Goal: Task Accomplishment & Management: Use online tool/utility

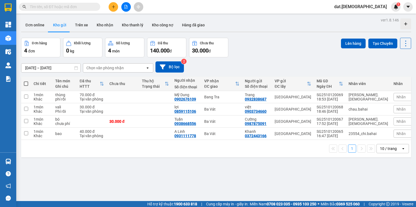
click at [402, 150] on icon "open" at bounding box center [404, 148] width 4 height 4
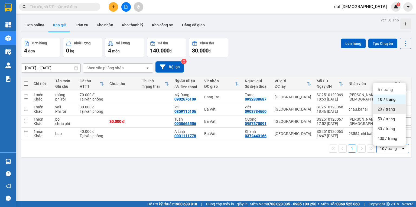
click at [387, 107] on span "20 / trang" at bounding box center [386, 108] width 17 height 5
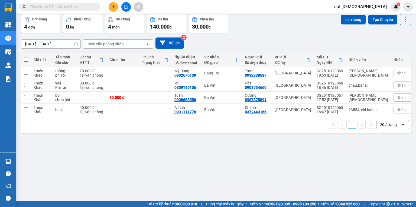
scroll to position [25, 0]
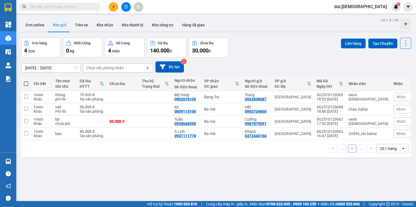
click at [27, 83] on span at bounding box center [26, 83] width 4 height 4
click at [26, 81] on input "checkbox" at bounding box center [26, 81] width 0 height 0
checkbox input "true"
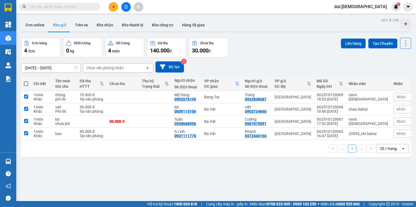
checkbox input "true"
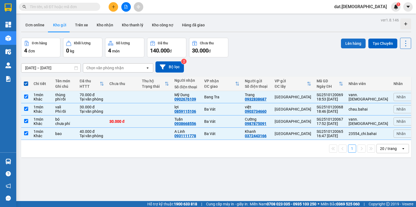
click at [355, 44] on button "Lên hàng" at bounding box center [353, 43] width 25 height 10
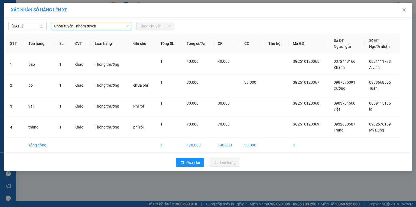
click at [120, 25] on span "Chọn tuyến - nhóm tuyến" at bounding box center [91, 26] width 75 height 8
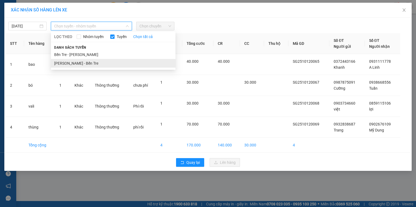
click at [86, 63] on li "[PERSON_NAME] - Bến Tre" at bounding box center [113, 63] width 125 height 9
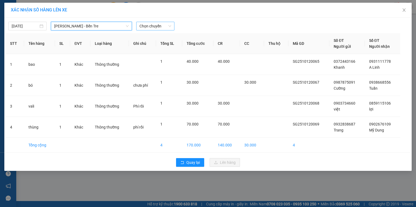
click at [157, 26] on span "Chọn chuyến" at bounding box center [156, 26] width 32 height 8
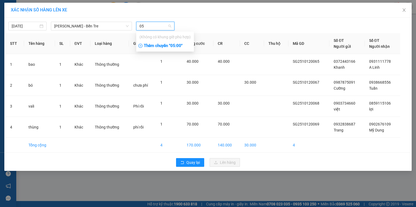
type input "05"
click at [176, 44] on div "Thêm chuyến " 05:00 "" at bounding box center [165, 45] width 58 height 9
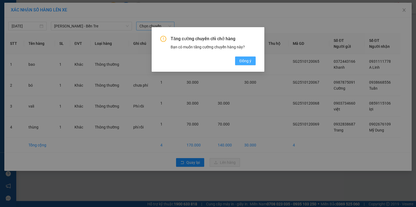
click at [248, 61] on span "Đồng ý" at bounding box center [246, 61] width 12 height 6
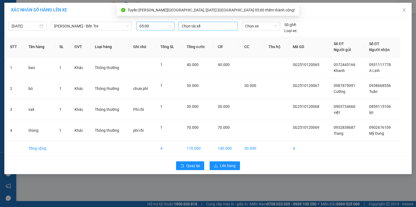
click at [193, 27] on div at bounding box center [208, 26] width 56 height 7
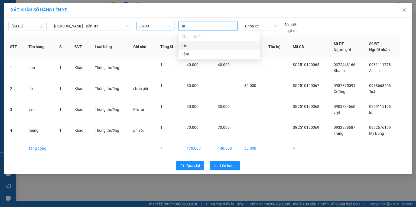
type input "tam"
click at [189, 37] on div "Tâm" at bounding box center [219, 37] width 75 height 6
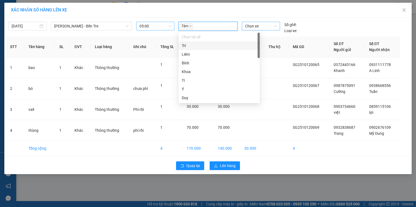
click at [253, 27] on span "Chọn xe" at bounding box center [260, 26] width 31 height 8
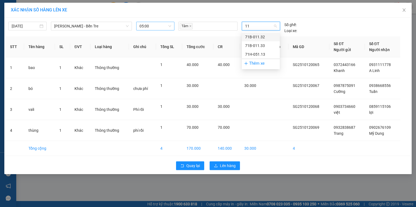
type input "113"
click at [251, 54] on div "71H-051.13" at bounding box center [260, 54] width 31 height 6
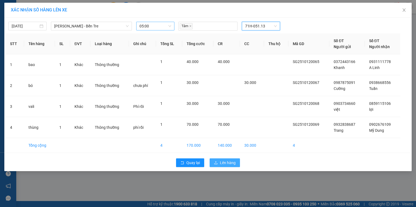
click at [225, 161] on span "Lên hàng" at bounding box center [228, 162] width 16 height 6
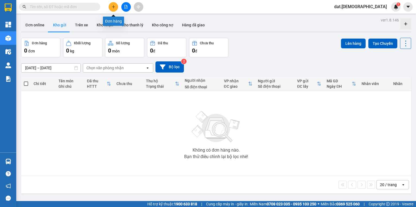
click at [112, 5] on icon "plus" at bounding box center [114, 7] width 4 height 4
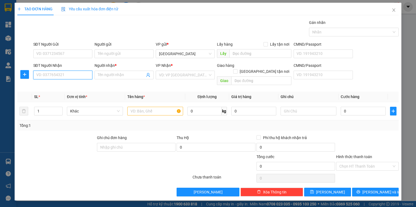
click at [53, 74] on input "SĐT Người Nhận" at bounding box center [62, 74] width 59 height 9
type input "0985269113"
click at [62, 85] on div "0985269113 - Mai" at bounding box center [63, 85] width 53 height 6
type input "Mai"
type input "0985269113"
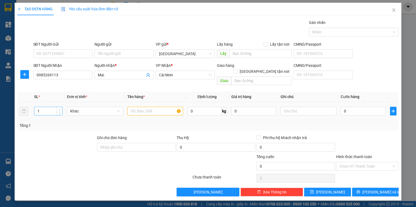
type input "2"
click at [60, 109] on icon "up" at bounding box center [60, 110] width 2 height 2
click at [136, 107] on input "text" at bounding box center [155, 111] width 56 height 9
type input "thùng + bó cây"
click at [291, 107] on input "text" at bounding box center [309, 111] width 56 height 9
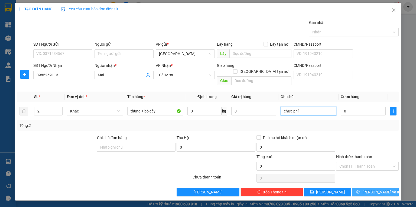
type input "chưa phí"
click at [377, 189] on span "Lưu và In" at bounding box center [382, 192] width 38 height 6
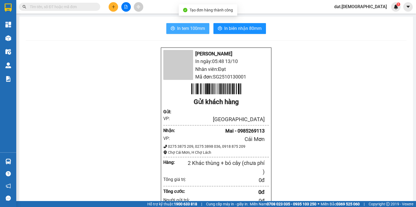
click at [180, 29] on span "In tem 100mm" at bounding box center [191, 28] width 28 height 7
click at [185, 28] on span "In tem 100mm" at bounding box center [191, 28] width 28 height 7
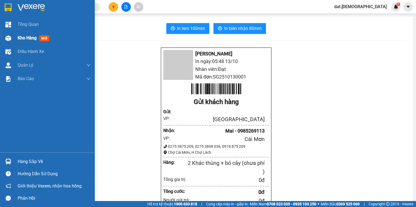
click at [47, 38] on span "mới" at bounding box center [44, 38] width 10 height 6
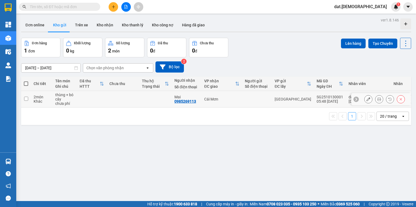
click at [115, 102] on td at bounding box center [123, 99] width 33 height 17
checkbox input "true"
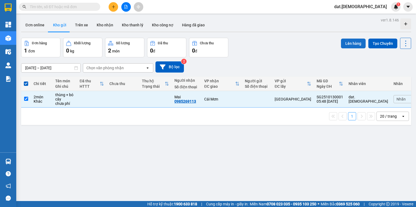
click at [350, 42] on button "Lên hàng" at bounding box center [353, 43] width 25 height 10
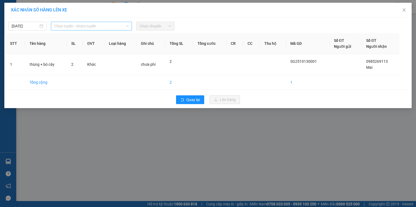
click at [100, 24] on span "Chọn tuyến - nhóm tuyến" at bounding box center [91, 26] width 75 height 8
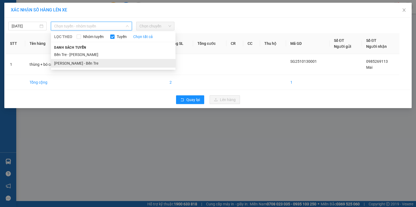
click at [83, 62] on li "[PERSON_NAME] - Bến Tre" at bounding box center [113, 63] width 125 height 9
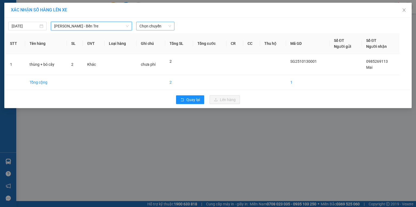
click at [157, 25] on span "Chọn chuyến" at bounding box center [156, 26] width 32 height 8
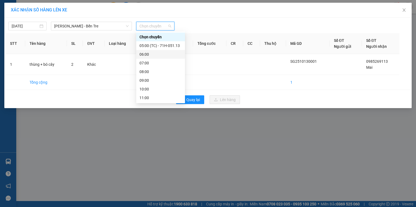
click at [153, 54] on div "06:00" at bounding box center [161, 54] width 42 height 6
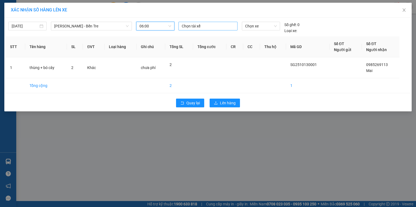
click at [196, 25] on div at bounding box center [208, 26] width 56 height 7
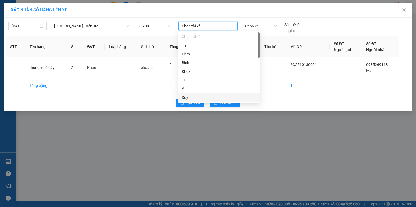
click at [188, 99] on div "Duy" at bounding box center [219, 97] width 75 height 6
click at [258, 24] on span "Chọn xe" at bounding box center [260, 26] width 31 height 8
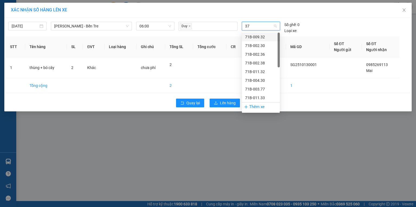
type input "377"
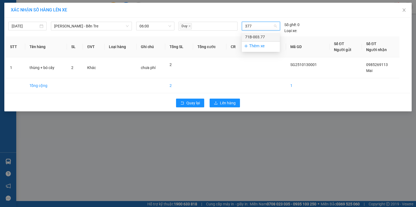
click at [263, 36] on div "71B-003.77" at bounding box center [260, 37] width 31 height 6
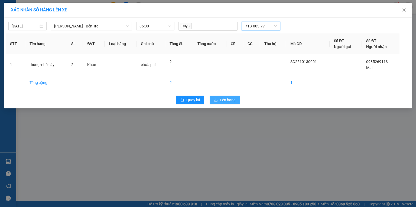
click at [228, 99] on span "Lên hàng" at bounding box center [228, 100] width 16 height 6
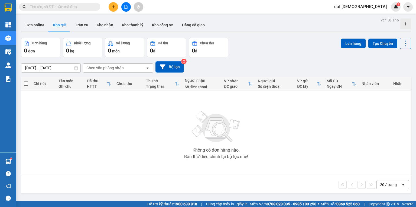
click at [114, 7] on icon "plus" at bounding box center [114, 7] width 4 height 4
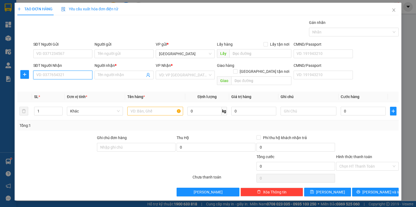
click at [52, 76] on input "SĐT Người Nhận" at bounding box center [62, 74] width 59 height 9
click at [64, 94] on div "0907717008 - Tiến" at bounding box center [63, 94] width 53 height 6
type input "0907717008"
type input "Tiến"
type input "0907717008"
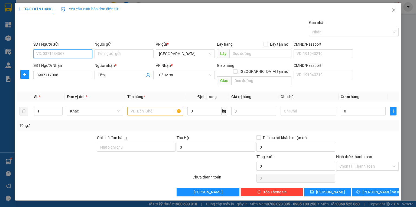
click at [70, 54] on input "SĐT Người Gửi" at bounding box center [62, 53] width 59 height 9
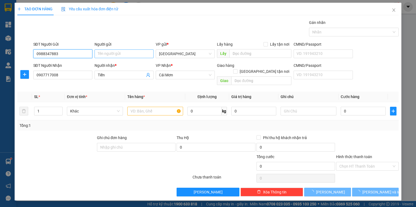
type input "0988347883"
click at [102, 54] on input "Người gửi" at bounding box center [124, 53] width 59 height 9
type input "Thư"
click at [137, 107] on input "text" at bounding box center [155, 111] width 56 height 9
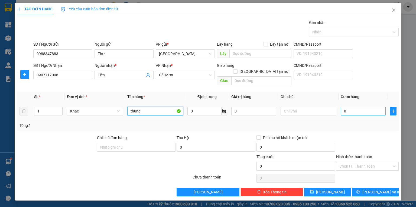
type input "thùng"
click at [352, 107] on input "0" at bounding box center [363, 111] width 45 height 9
type input "3"
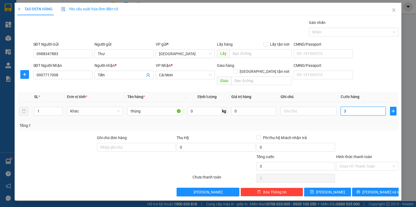
type input "30"
type input "300"
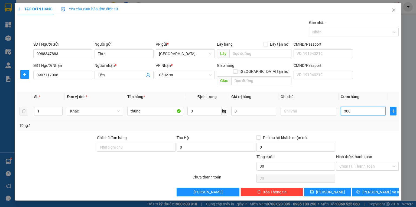
type input "300"
type input "3.000"
type input "30.000"
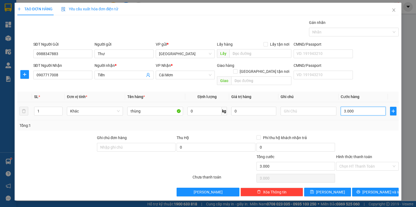
type input "30.000"
click at [358, 162] on input "Hình thức thanh toán" at bounding box center [366, 166] width 52 height 8
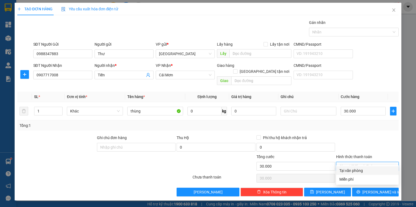
click at [357, 171] on div "Tại văn phòng" at bounding box center [368, 170] width 56 height 6
type input "0"
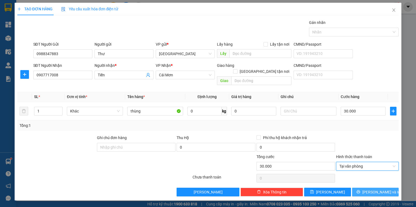
click at [358, 187] on button "Lưu và In" at bounding box center [375, 191] width 47 height 9
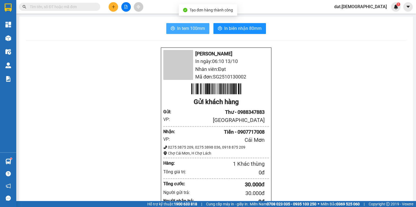
click at [175, 25] on button "In tem 100mm" at bounding box center [187, 28] width 43 height 11
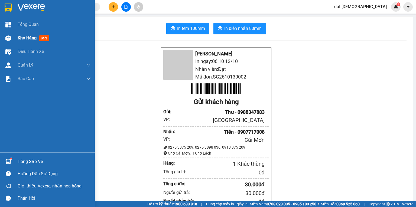
click at [45, 37] on span "mới" at bounding box center [44, 38] width 10 height 6
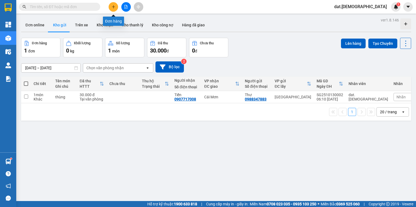
click at [112, 7] on icon "plus" at bounding box center [114, 7] width 4 height 4
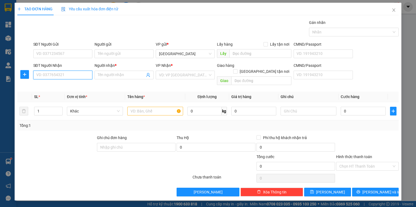
click at [46, 74] on input "SĐT Người Nhận" at bounding box center [62, 74] width 59 height 9
type input "0896743616"
click at [107, 76] on input "Người nhận *" at bounding box center [121, 75] width 47 height 6
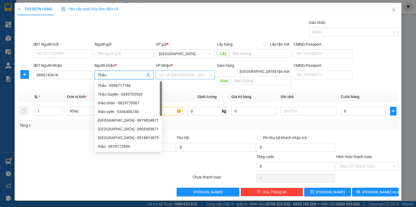
type input "Thảo"
click at [175, 73] on input "search" at bounding box center [183, 75] width 49 height 8
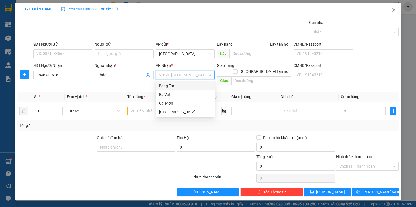
click at [175, 85] on div "Bang Tra" at bounding box center [185, 86] width 53 height 6
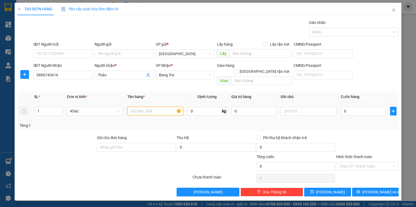
click at [149, 107] on input "text" at bounding box center [155, 111] width 56 height 9
type input "thùng"
click at [356, 107] on input "0" at bounding box center [363, 111] width 45 height 9
type input "3"
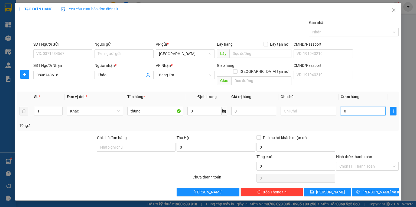
type input "3"
type input "30"
type input "300"
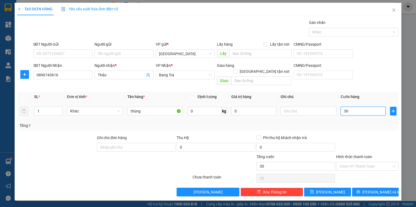
type input "300"
type input "3.000"
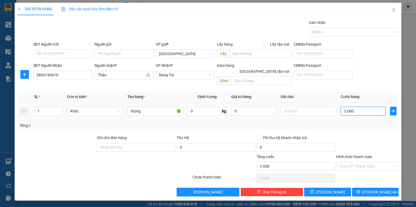
type input "30.000"
click at [361, 162] on input "Hình thức thanh toán" at bounding box center [366, 166] width 52 height 8
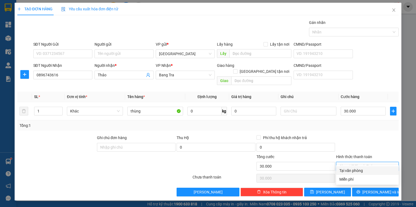
click at [358, 170] on div "Tại văn phòng" at bounding box center [368, 170] width 56 height 6
type input "0"
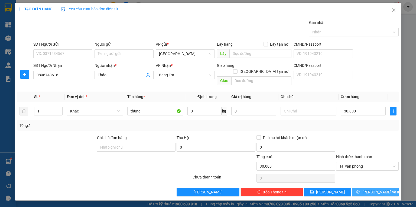
click at [360, 187] on button "Lưu và In" at bounding box center [375, 191] width 47 height 9
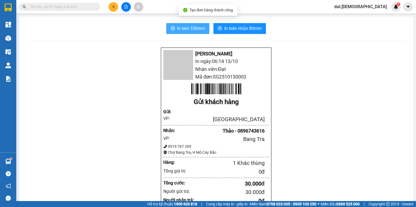
click at [181, 27] on span "In tem 100mm" at bounding box center [191, 28] width 28 height 7
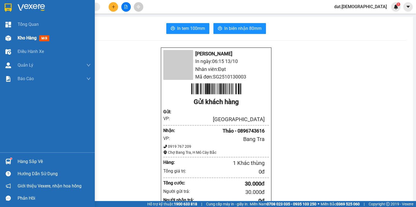
click at [45, 37] on span "mới" at bounding box center [44, 38] width 10 height 6
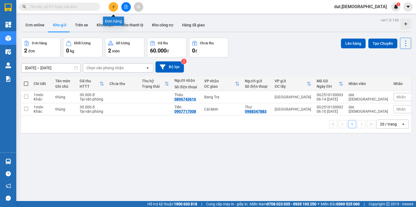
click at [115, 6] on icon "plus" at bounding box center [114, 7] width 4 height 4
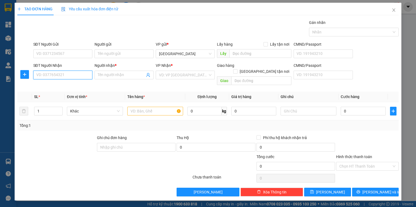
click at [62, 74] on input "SĐT Người Nhận" at bounding box center [62, 74] width 59 height 9
type input "0976477702"
click at [110, 73] on input "Người nhận *" at bounding box center [121, 75] width 47 height 6
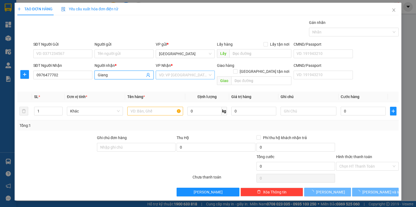
type input "Giang"
click at [178, 75] on input "search" at bounding box center [183, 75] width 49 height 8
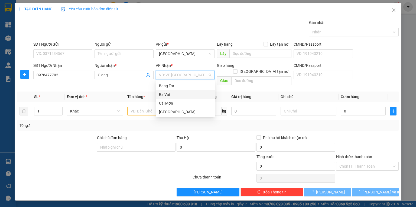
click at [171, 94] on div "Ba Vát" at bounding box center [185, 94] width 53 height 6
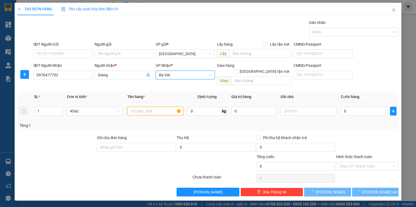
click at [138, 107] on input "text" at bounding box center [155, 111] width 56 height 9
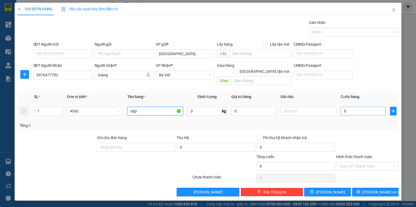
type input "xốp"
click at [359, 107] on input "0" at bounding box center [363, 111] width 45 height 9
type input "2"
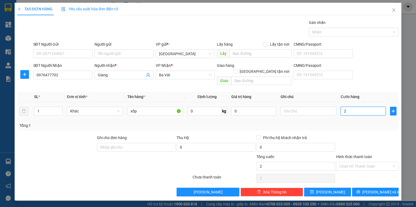
type input "20"
type input "200"
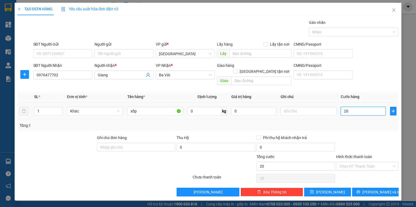
type input "200"
type input "2.000"
type input "20.000"
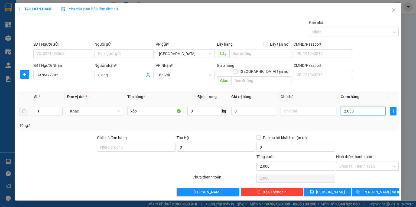
type input "20.000"
click at [359, 162] on input "Hình thức thanh toán" at bounding box center [366, 166] width 52 height 8
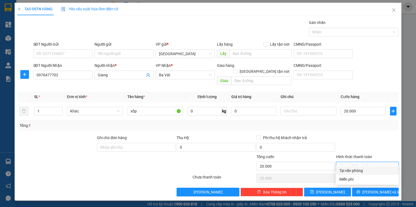
click at [356, 171] on div "Tại văn phòng" at bounding box center [368, 170] width 56 height 6
type input "0"
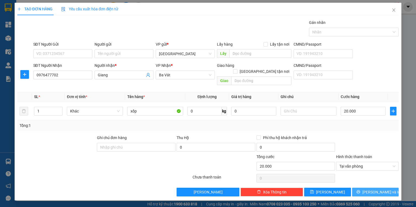
click at [361, 190] on icon "printer" at bounding box center [359, 192] width 4 height 4
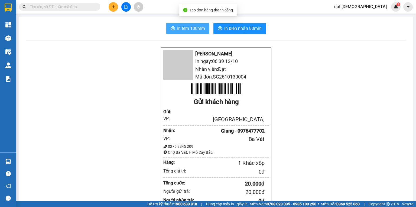
click at [188, 29] on span "In tem 100mm" at bounding box center [191, 28] width 28 height 7
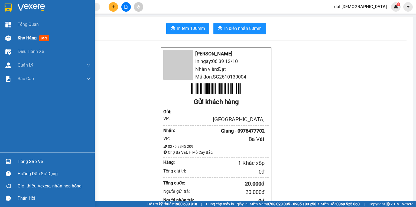
click at [46, 38] on span "mới" at bounding box center [44, 38] width 10 height 6
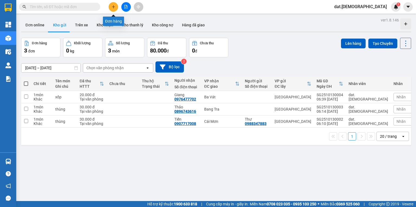
click at [113, 5] on icon "plus" at bounding box center [114, 7] width 4 height 4
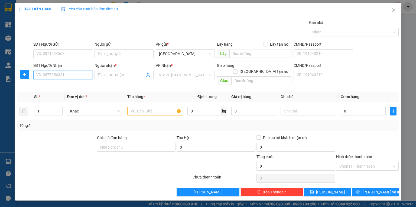
click at [43, 75] on input "SĐT Người Nhận" at bounding box center [62, 74] width 59 height 9
click at [60, 83] on div "0816519064 - toàn" at bounding box center [63, 85] width 53 height 6
type input "0816519064"
type input "toàn"
type input "0816519064"
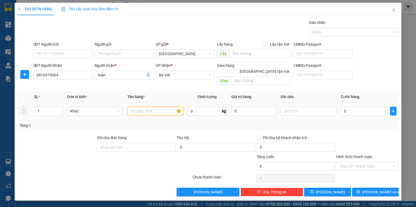
click at [136, 107] on input "text" at bounding box center [155, 111] width 56 height 9
type input "t"
type input "tiền (900.000)"
click at [355, 107] on input "0" at bounding box center [363, 111] width 45 height 9
type input "1"
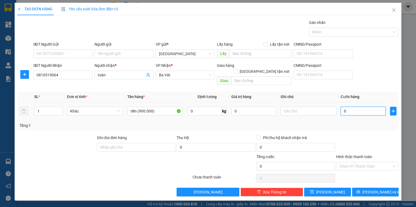
type input "1"
type input "10"
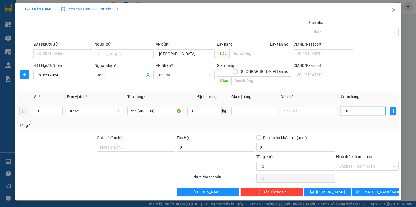
type input "100"
type input "1.000"
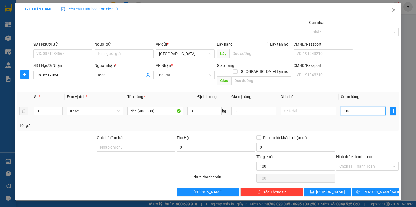
type input "1.000"
type input "10.000"
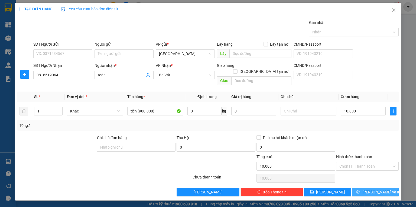
click at [381, 189] on span "Lưu và In" at bounding box center [382, 192] width 38 height 6
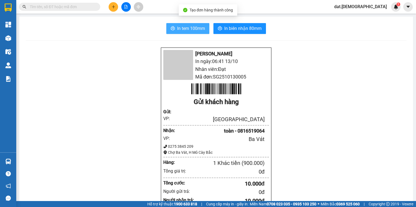
click at [184, 29] on span "In tem 100mm" at bounding box center [191, 28] width 28 height 7
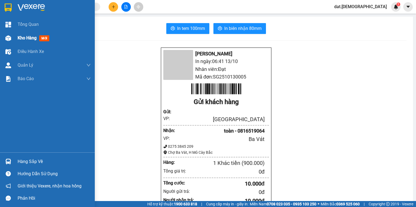
click at [44, 37] on span "mới" at bounding box center [44, 38] width 10 height 6
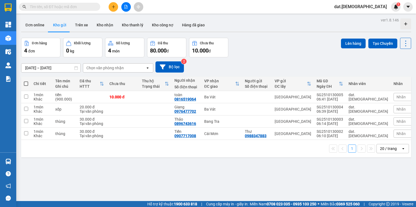
click at [26, 83] on span at bounding box center [26, 83] width 4 height 4
click at [26, 81] on input "checkbox" at bounding box center [26, 81] width 0 height 0
checkbox input "true"
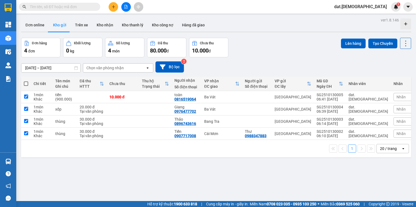
checkbox input "true"
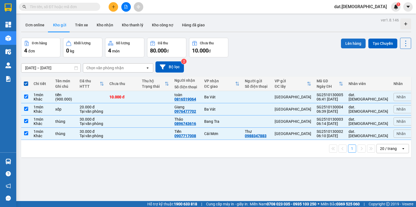
click at [342, 41] on button "Lên hàng" at bounding box center [353, 43] width 25 height 10
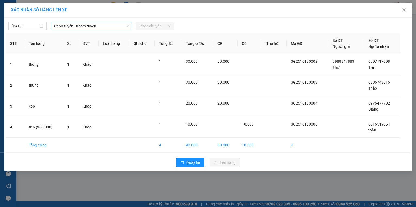
click at [102, 25] on span "Chọn tuyến - nhóm tuyến" at bounding box center [91, 26] width 75 height 8
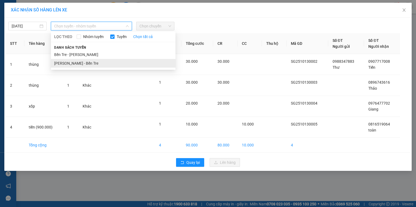
click at [84, 63] on li "Hồ Chí Minh - Bến Tre" at bounding box center [113, 63] width 125 height 9
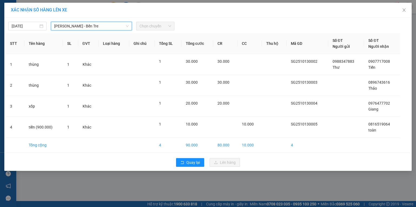
click at [158, 24] on span "Chọn chuyến" at bounding box center [156, 26] width 32 height 8
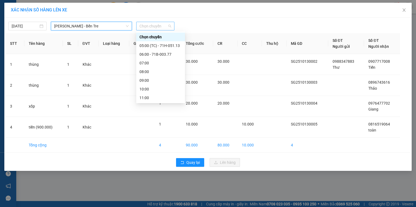
click at [162, 27] on span "Chọn chuyến" at bounding box center [156, 26] width 32 height 8
click at [151, 65] on div "07:00" at bounding box center [161, 63] width 42 height 6
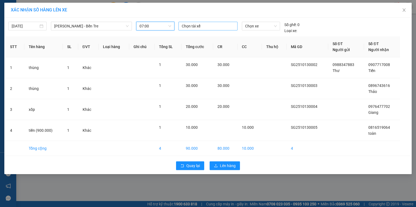
click at [201, 27] on div at bounding box center [208, 26] width 56 height 7
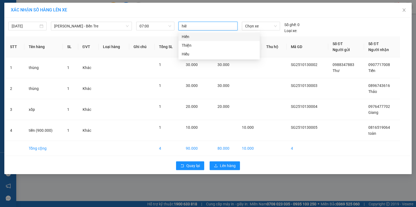
type input "hiên"
click at [196, 36] on div "Hiến" at bounding box center [219, 37] width 75 height 6
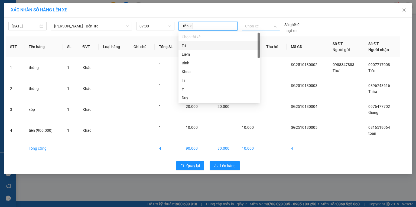
click at [260, 24] on span "Chọn xe" at bounding box center [260, 26] width 31 height 8
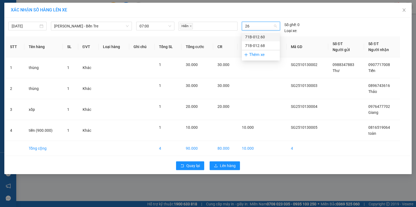
type input "268"
click at [253, 38] on div "71B-012.68" at bounding box center [260, 37] width 31 height 6
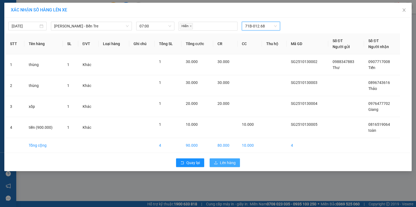
click at [230, 161] on span "Lên hàng" at bounding box center [228, 162] width 16 height 6
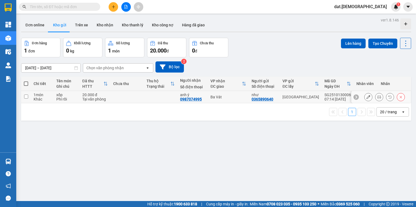
click at [150, 97] on td at bounding box center [161, 97] width 34 height 12
checkbox input "true"
click at [138, 98] on td at bounding box center [128, 97] width 34 height 12
checkbox input "true"
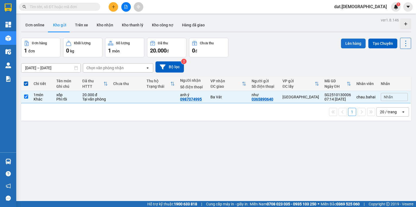
click at [350, 44] on button "Lên hàng" at bounding box center [353, 43] width 25 height 10
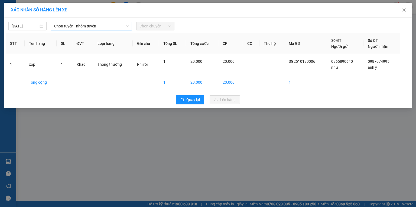
click at [100, 24] on span "Chọn tuyến - nhóm tuyến" at bounding box center [91, 26] width 75 height 8
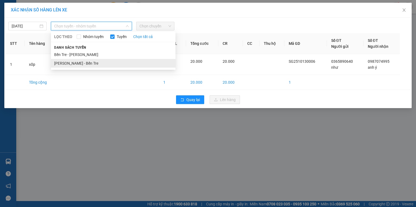
click at [86, 63] on li "[PERSON_NAME] - Bến Tre" at bounding box center [113, 63] width 125 height 9
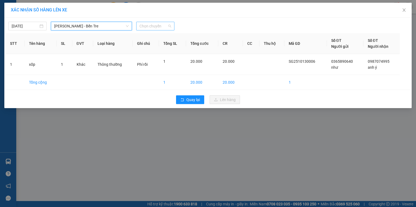
click at [165, 23] on span "Chọn chuyến" at bounding box center [156, 26] width 32 height 8
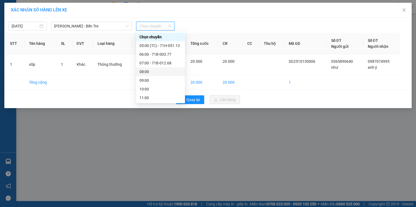
click at [149, 73] on div "08:00" at bounding box center [161, 72] width 42 height 6
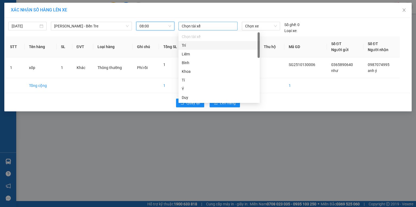
click at [194, 26] on div at bounding box center [208, 26] width 56 height 7
click at [193, 63] on div "Bình" at bounding box center [219, 63] width 75 height 6
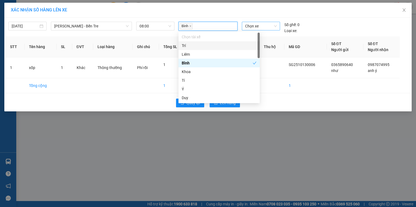
click at [260, 24] on span "Chọn xe" at bounding box center [260, 26] width 31 height 8
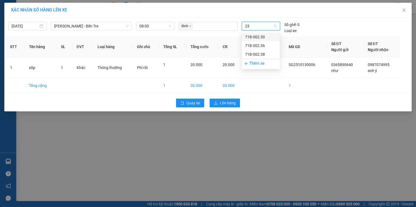
type input "230"
click at [264, 39] on div "71B-002.30" at bounding box center [260, 37] width 31 height 6
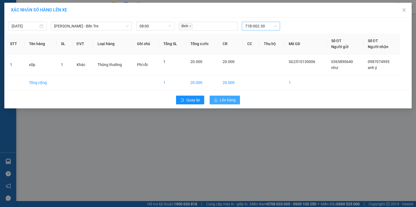
click at [228, 100] on span "Lên hàng" at bounding box center [228, 100] width 16 height 6
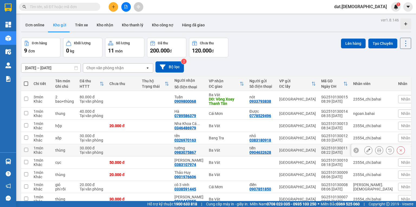
scroll to position [28, 0]
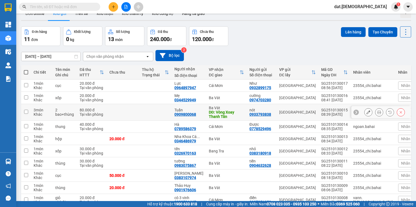
scroll to position [22, 0]
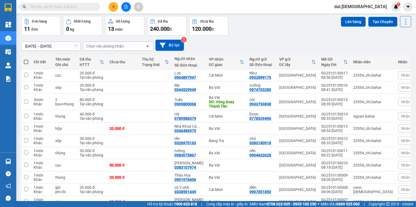
click at [26, 60] on span at bounding box center [26, 62] width 4 height 4
click at [26, 59] on input "checkbox" at bounding box center [26, 59] width 0 height 0
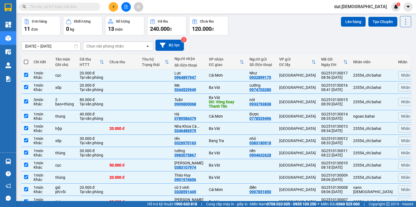
checkbox input "true"
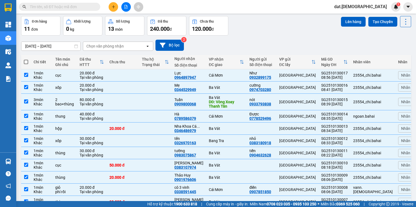
checkbox input "true"
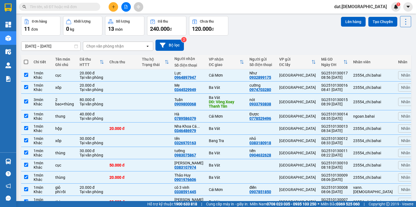
checkbox input "true"
click at [103, 74] on div "20.000 đ" at bounding box center [92, 73] width 24 height 4
checkbox input "false"
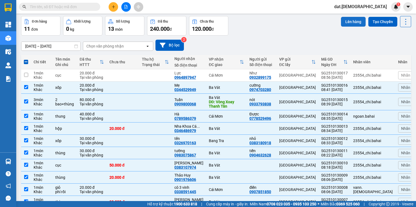
click at [350, 20] on button "Lên hàng" at bounding box center [353, 22] width 25 height 10
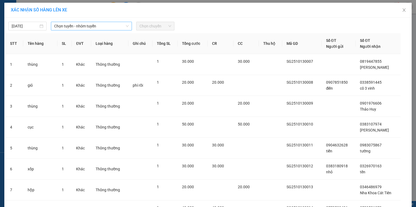
click at [94, 24] on span "Chọn tuyến - nhóm tuyến" at bounding box center [91, 26] width 75 height 8
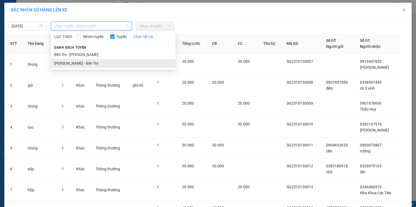
click at [79, 63] on li "[PERSON_NAME] - Bến Tre" at bounding box center [113, 63] width 125 height 9
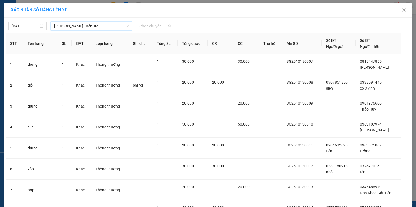
click at [155, 25] on span "Chọn chuyến" at bounding box center [156, 26] width 32 height 8
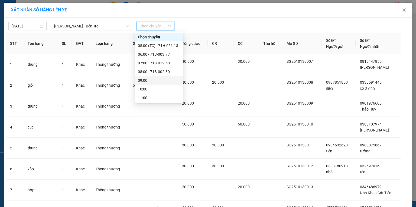
click at [148, 81] on div "09:00" at bounding box center [159, 80] width 42 height 6
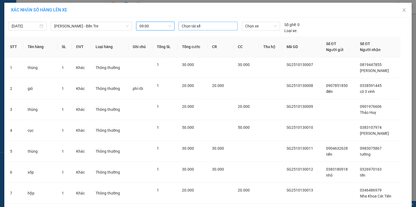
click at [188, 26] on div at bounding box center [208, 26] width 56 height 7
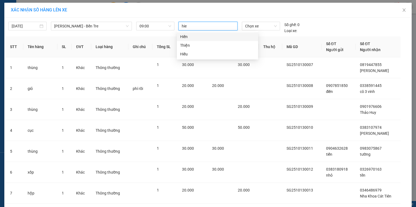
type input "hien"
click at [184, 37] on div "Hiến" at bounding box center [217, 37] width 75 height 6
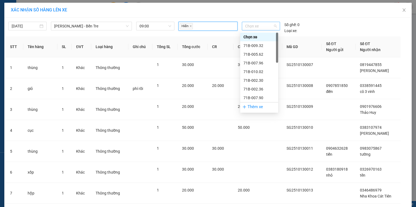
click at [262, 26] on span "Chọn xe" at bounding box center [260, 26] width 31 height 8
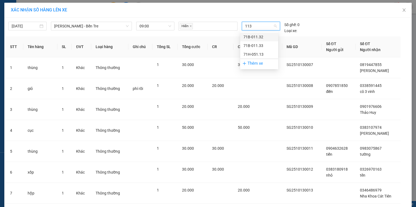
type input "1132"
click at [258, 36] on div "71B-011.32" at bounding box center [259, 37] width 31 height 6
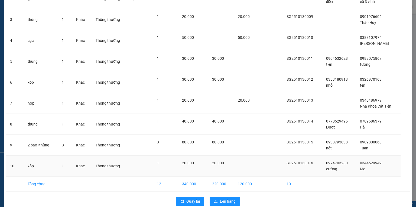
scroll to position [95, 0]
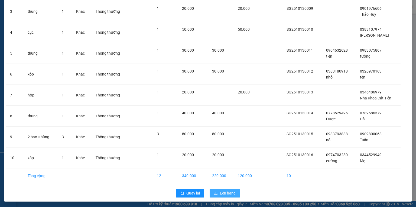
click at [221, 190] on span "Lên hàng" at bounding box center [228, 193] width 16 height 6
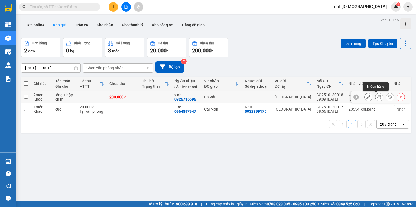
click at [378, 95] on icon at bounding box center [380, 97] width 4 height 4
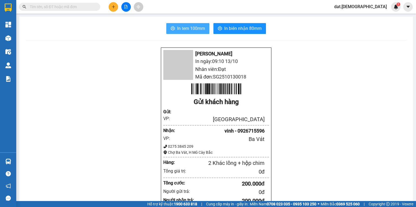
click at [189, 30] on span "In tem 100mm" at bounding box center [191, 28] width 28 height 7
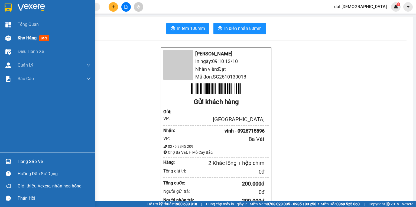
click at [46, 38] on span "mới" at bounding box center [44, 38] width 10 height 6
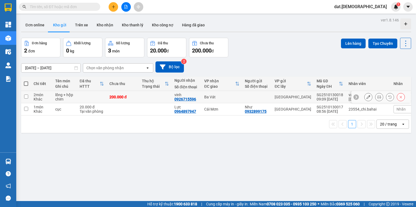
click at [139, 100] on td "200.000 đ" at bounding box center [123, 97] width 33 height 12
checkbox input "true"
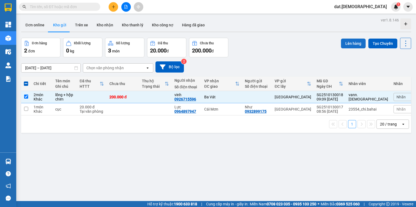
click at [344, 41] on button "Lên hàng" at bounding box center [353, 43] width 25 height 10
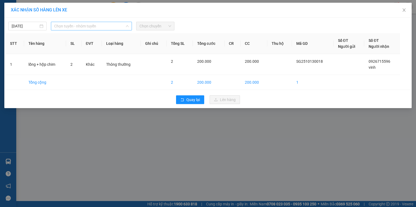
click at [116, 25] on span "Chọn tuyến - nhóm tuyến" at bounding box center [91, 26] width 75 height 8
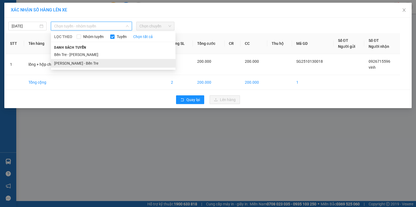
click at [88, 64] on li "[PERSON_NAME] - Bến Tre" at bounding box center [113, 63] width 125 height 9
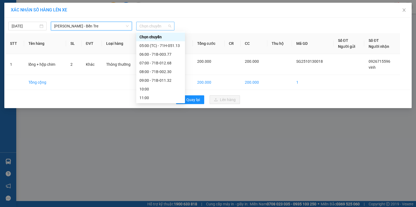
click at [162, 25] on span "Chọn chuyến" at bounding box center [156, 26] width 32 height 8
click at [158, 81] on div "09:00 - 71B-011.32" at bounding box center [161, 80] width 42 height 6
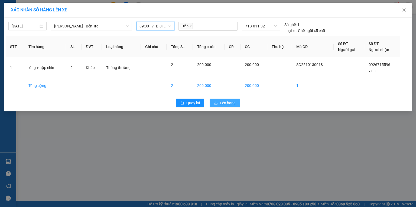
click at [226, 101] on span "Lên hàng" at bounding box center [228, 103] width 16 height 6
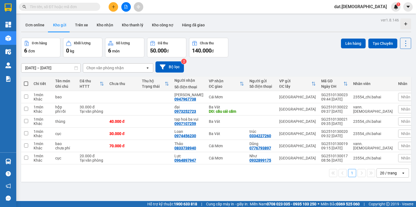
click at [27, 83] on span at bounding box center [26, 83] width 4 height 4
click at [26, 81] on input "checkbox" at bounding box center [26, 81] width 0 height 0
checkbox input "true"
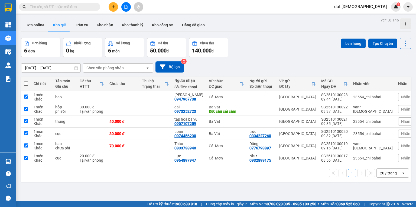
checkbox input "true"
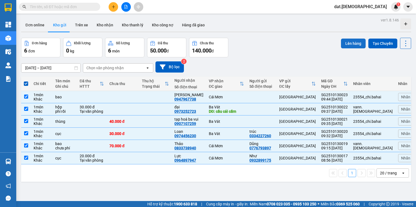
click at [345, 40] on button "Lên hàng" at bounding box center [353, 43] width 25 height 10
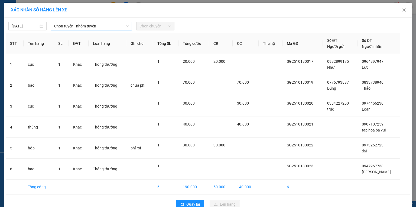
click at [78, 25] on span "Chọn tuyến - nhóm tuyến" at bounding box center [91, 26] width 75 height 8
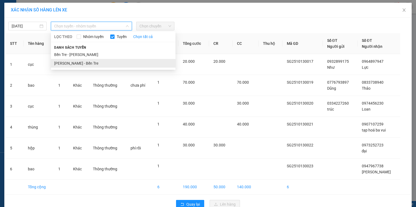
click at [76, 62] on li "Hồ Chí Minh - Bến Tre" at bounding box center [113, 63] width 125 height 9
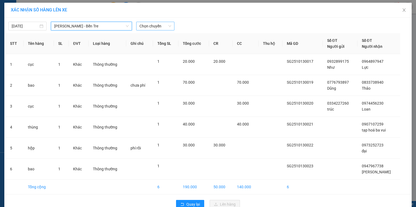
click at [162, 25] on span "Chọn chuyến" at bounding box center [156, 26] width 32 height 8
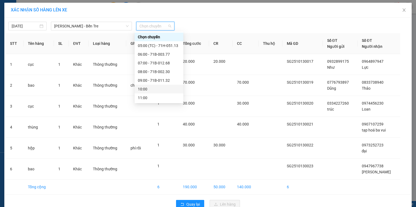
click at [151, 89] on div "10:00" at bounding box center [159, 89] width 42 height 6
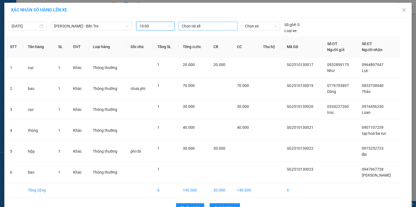
click at [197, 25] on div at bounding box center [208, 26] width 56 height 7
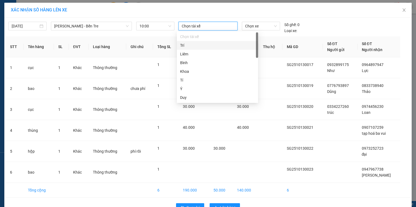
click at [187, 46] on div "Trí" at bounding box center [217, 45] width 75 height 6
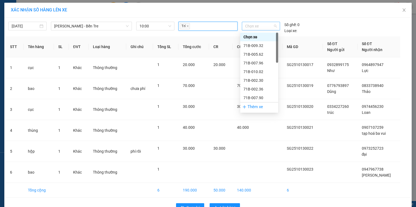
click at [254, 24] on span "Chọn xe" at bounding box center [260, 26] width 31 height 8
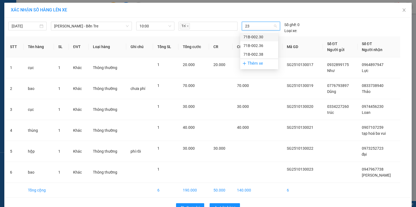
type input "238"
click at [252, 35] on div "71B-002.38" at bounding box center [259, 37] width 31 height 6
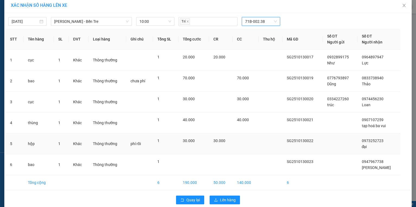
scroll to position [12, 0]
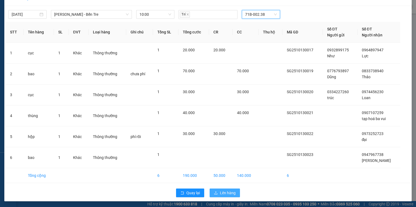
click at [226, 190] on span "Lên hàng" at bounding box center [228, 193] width 16 height 6
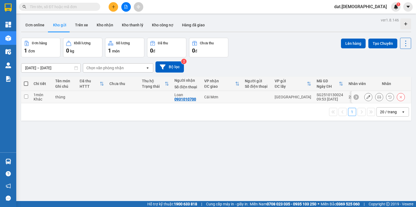
click at [160, 97] on td at bounding box center [155, 97] width 33 height 12
checkbox input "true"
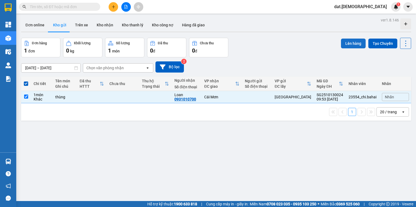
click at [348, 45] on button "Lên hàng" at bounding box center [353, 43] width 25 height 10
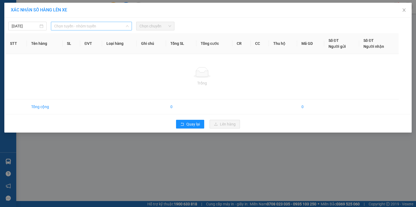
click at [104, 26] on span "Chọn tuyến - nhóm tuyến" at bounding box center [91, 26] width 75 height 8
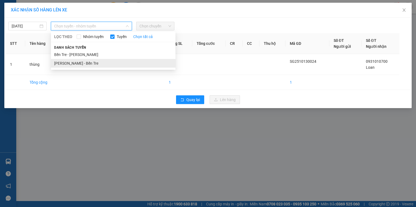
click at [92, 62] on li "[PERSON_NAME] - Bến Tre" at bounding box center [113, 63] width 125 height 9
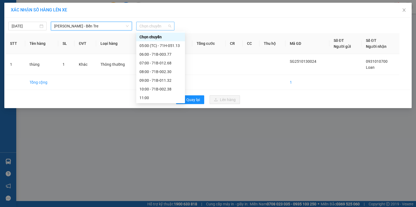
click at [157, 24] on span "Chọn chuyến" at bounding box center [156, 26] width 32 height 8
click at [154, 89] on div "10:00 - 71B-002.38" at bounding box center [161, 89] width 42 height 6
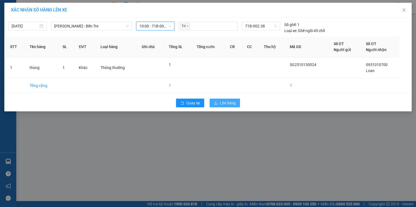
click at [229, 102] on span "Lên hàng" at bounding box center [228, 103] width 16 height 6
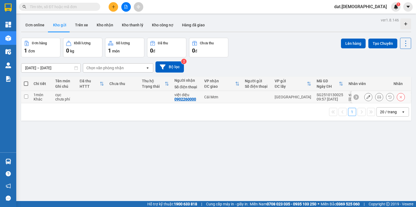
click at [198, 96] on div "việt diệu" at bounding box center [187, 94] width 24 height 4
checkbox input "true"
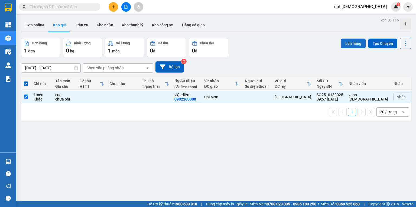
click at [351, 44] on button "Lên hàng" at bounding box center [353, 43] width 25 height 10
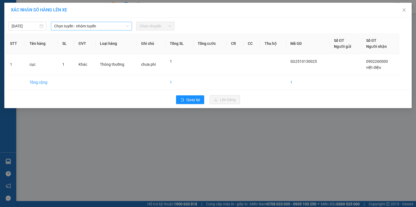
click at [105, 27] on span "Chọn tuyến - nhóm tuyến" at bounding box center [91, 26] width 75 height 8
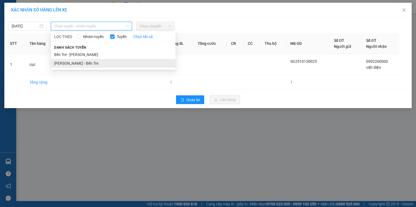
click at [94, 65] on li "[PERSON_NAME] - Bến Tre" at bounding box center [113, 63] width 125 height 9
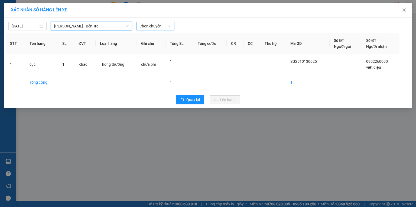
click at [162, 27] on span "Chọn chuyến" at bounding box center [156, 26] width 32 height 8
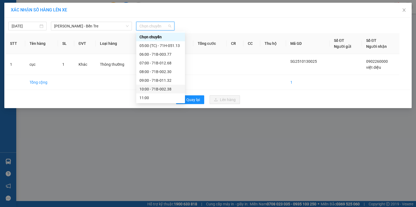
click at [152, 86] on div "10:00 - 71B-002.38" at bounding box center [161, 89] width 42 height 6
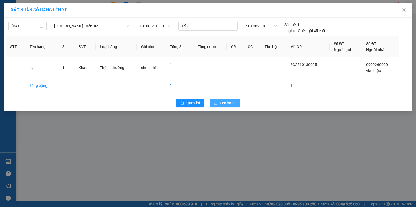
click at [226, 103] on span "Lên hàng" at bounding box center [228, 103] width 16 height 6
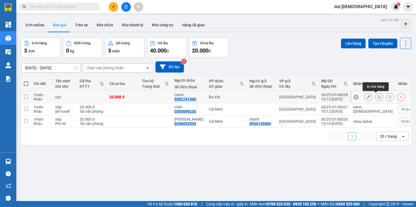
click at [379, 97] on button at bounding box center [380, 96] width 8 height 9
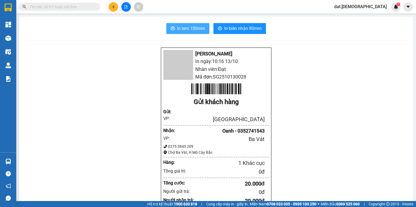
click at [190, 30] on span "In tem 100mm" at bounding box center [191, 28] width 28 height 7
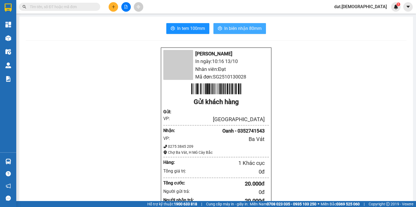
click at [249, 29] on span "In biên nhận 80mm" at bounding box center [242, 28] width 37 height 7
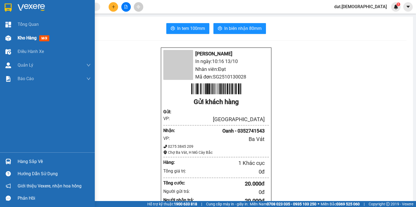
click at [46, 37] on span "mới" at bounding box center [44, 38] width 10 height 6
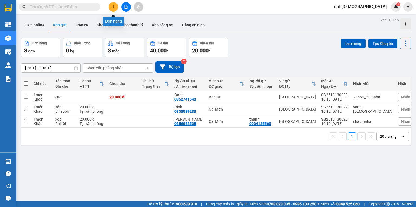
click at [111, 7] on button at bounding box center [113, 6] width 9 height 9
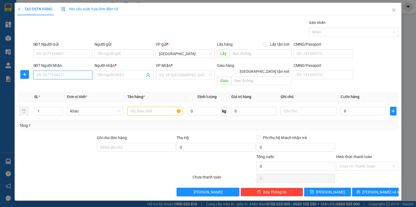
click at [59, 75] on input "SĐT Người Nhận" at bounding box center [62, 74] width 59 height 9
type input "0329454548"
click at [53, 83] on div "0329454548 - Thảo" at bounding box center [63, 85] width 53 height 6
type input "Thảo"
type input "0329454548"
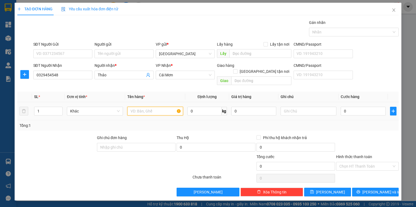
click at [138, 107] on input "text" at bounding box center [155, 111] width 56 height 9
type input "tiền (2.300.000)"
click at [283, 107] on input "text" at bounding box center [309, 111] width 56 height 9
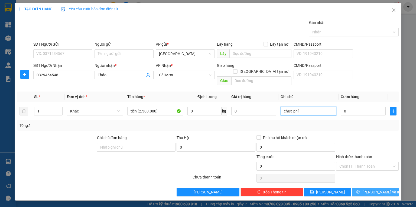
type input "chưa phí"
click at [375, 189] on span "[PERSON_NAME] và In" at bounding box center [382, 192] width 38 height 6
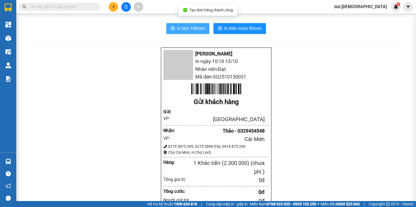
click at [202, 25] on span "In tem 100mm" at bounding box center [191, 28] width 28 height 7
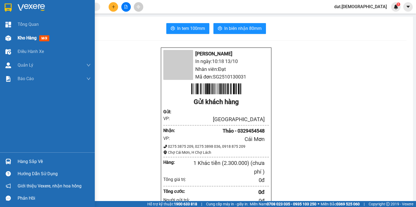
click at [47, 39] on span "mới" at bounding box center [44, 38] width 10 height 6
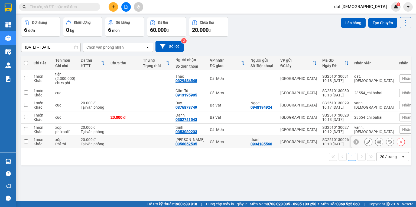
scroll to position [22, 0]
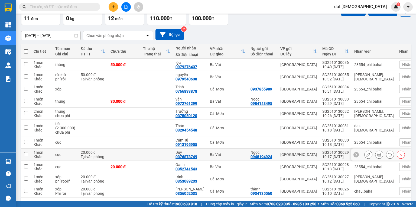
scroll to position [43, 0]
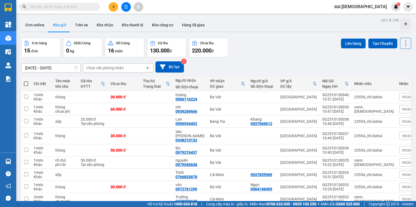
click at [26, 83] on span at bounding box center [26, 83] width 4 height 4
click at [26, 81] on input "checkbox" at bounding box center [26, 81] width 0 height 0
checkbox input "true"
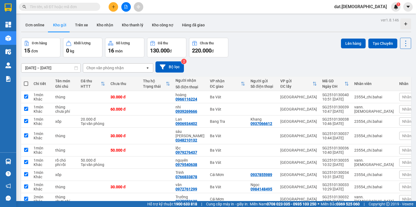
checkbox input "true"
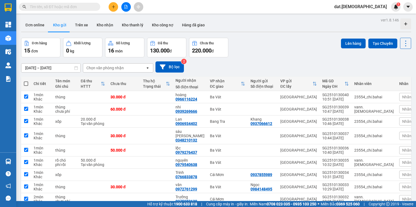
checkbox input "true"
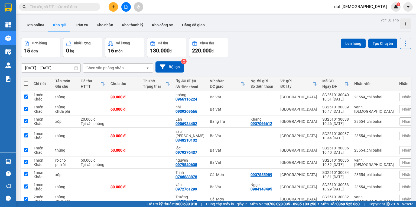
checkbox input "true"
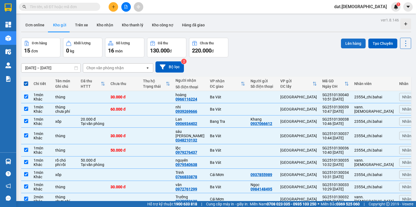
click at [345, 43] on button "Lên hàng" at bounding box center [353, 43] width 25 height 10
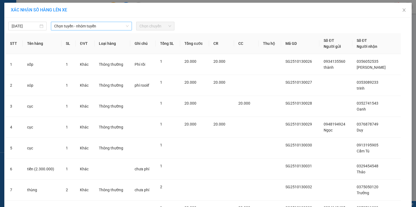
click at [82, 22] on span "Chọn tuyến - nhóm tuyến" at bounding box center [91, 26] width 75 height 8
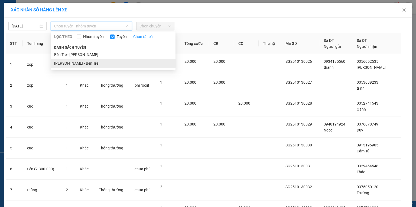
click at [75, 63] on li "[PERSON_NAME] - Bến Tre" at bounding box center [113, 63] width 125 height 9
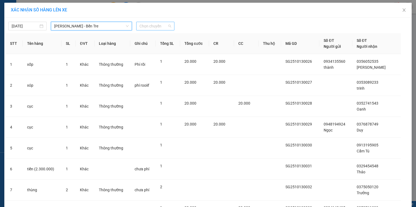
click at [152, 27] on span "Chọn chuyến" at bounding box center [156, 26] width 32 height 8
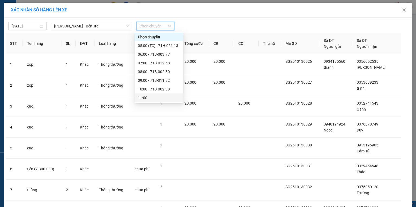
click at [153, 99] on div "11:00" at bounding box center [159, 98] width 42 height 6
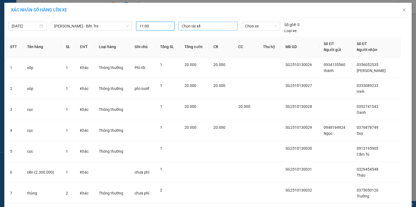
click at [191, 25] on div at bounding box center [208, 26] width 56 height 7
type input "long"
click at [187, 37] on div "Long" at bounding box center [217, 37] width 75 height 6
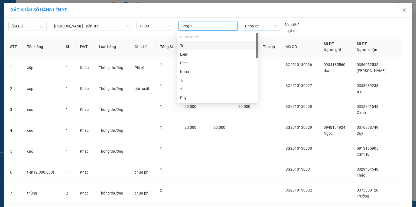
click at [255, 27] on span "Chọn xe" at bounding box center [260, 26] width 31 height 8
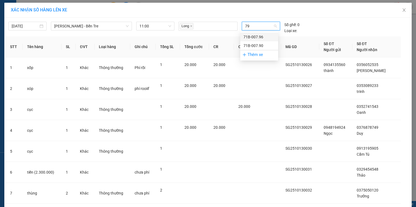
type input "790"
click at [248, 36] on div "71B-007.90" at bounding box center [259, 37] width 31 height 6
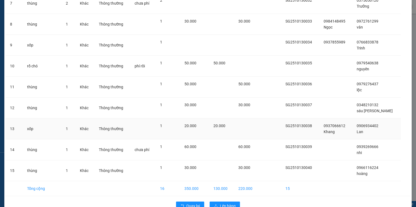
scroll to position [199, 0]
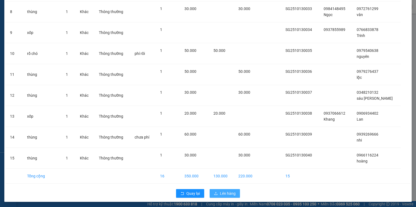
click at [223, 194] on span "Lên hàng" at bounding box center [228, 193] width 16 height 6
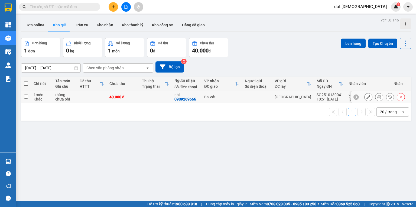
click at [123, 95] on div "40.000 đ" at bounding box center [123, 97] width 27 height 4
checkbox input "true"
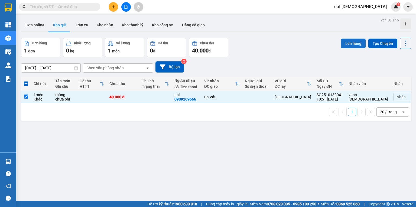
click at [350, 44] on button "Lên hàng" at bounding box center [353, 43] width 25 height 10
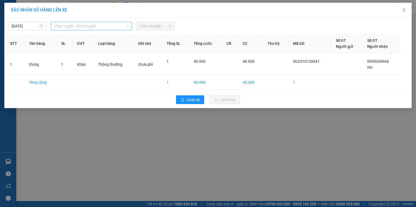
click at [96, 24] on span "Chọn tuyến - nhóm tuyến" at bounding box center [91, 26] width 75 height 8
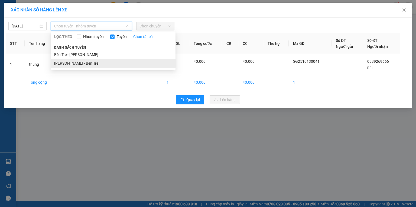
click at [89, 61] on li "Hồ Chí Minh - Bến Tre" at bounding box center [113, 63] width 125 height 9
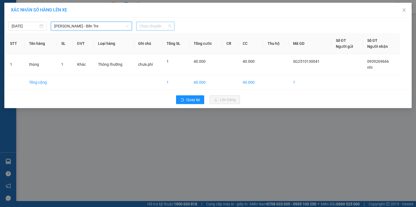
click at [159, 26] on span "Chọn chuyến" at bounding box center [156, 26] width 32 height 8
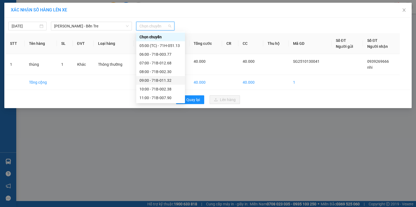
scroll to position [61, 0]
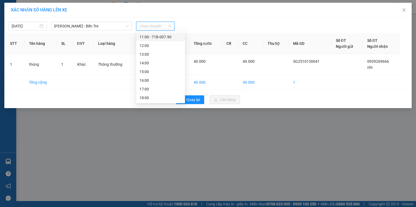
click at [156, 38] on div "11:00 - 71B-007.90" at bounding box center [161, 37] width 42 height 6
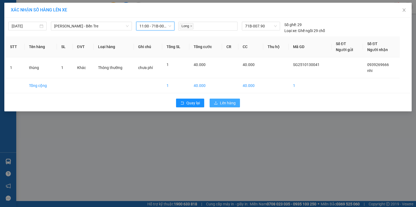
click at [219, 103] on button "Lên hàng" at bounding box center [225, 102] width 30 height 9
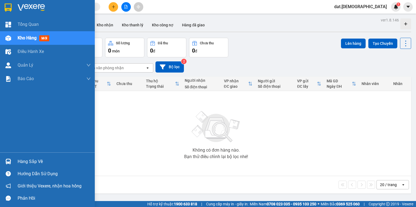
click at [43, 38] on span "mới" at bounding box center [44, 38] width 10 height 6
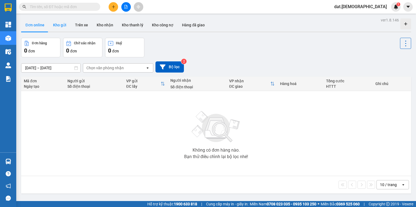
click at [60, 23] on button "Kho gửi" at bounding box center [60, 24] width 22 height 13
type input "[DATE] – [DATE]"
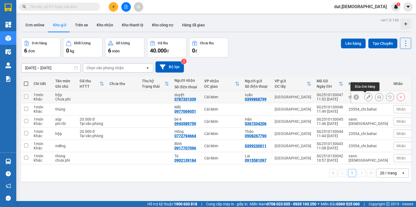
click at [367, 96] on icon at bounding box center [369, 97] width 4 height 4
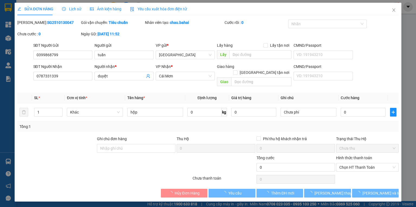
type input "0399868799"
type input "tuấn"
type input "0787331339"
type input "duyệt"
type input "0"
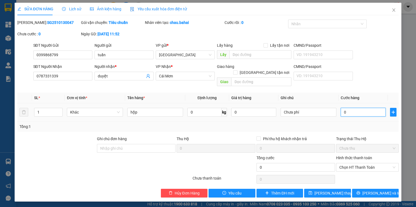
click at [347, 108] on input "0" at bounding box center [363, 112] width 45 height 9
type input "2"
type input "20"
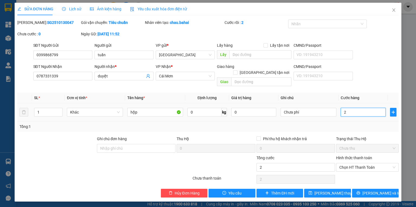
type input "20"
type input "200"
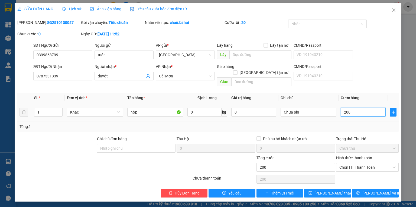
type input "2.000"
type input "20.000"
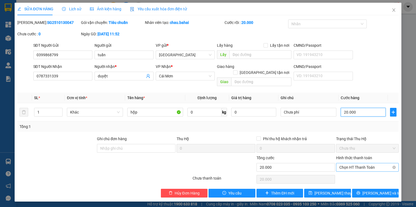
click at [365, 163] on span "Chọn HT Thanh Toán" at bounding box center [368, 167] width 56 height 8
type input "20.000"
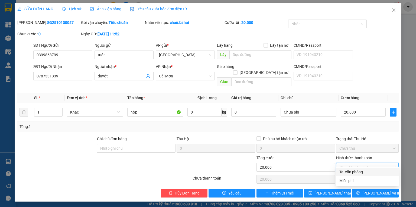
click at [359, 171] on div "Tại văn phòng" at bounding box center [368, 172] width 56 height 6
type input "0"
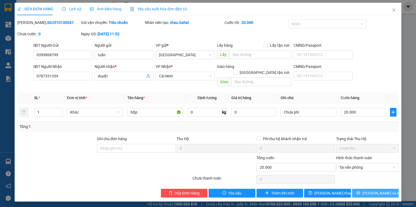
click at [362, 188] on button "[PERSON_NAME] và In" at bounding box center [375, 192] width 47 height 9
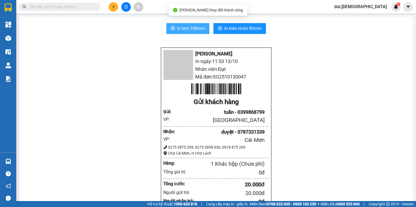
click at [186, 28] on span "In tem 100mm" at bounding box center [191, 28] width 28 height 7
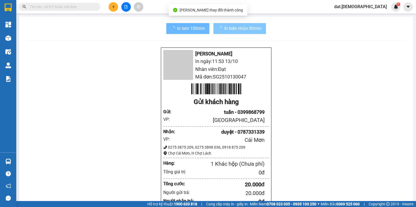
drag, startPoint x: 185, startPoint y: 28, endPoint x: 233, endPoint y: 25, distance: 47.5
click at [233, 25] on span "In biên nhận 80mm" at bounding box center [242, 28] width 37 height 7
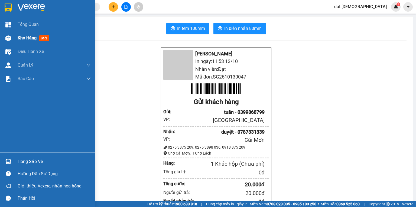
click at [42, 37] on span "mới" at bounding box center [44, 38] width 10 height 6
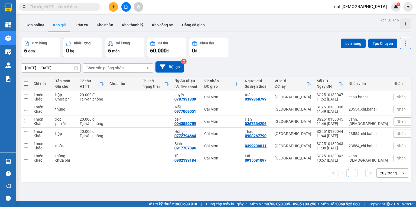
click at [27, 83] on span at bounding box center [26, 83] width 4 height 4
click at [26, 81] on input "checkbox" at bounding box center [26, 81] width 0 height 0
checkbox input "true"
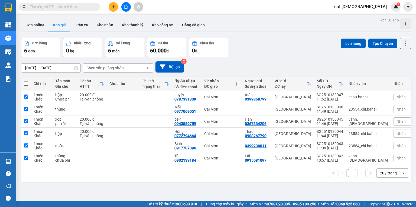
checkbox input "true"
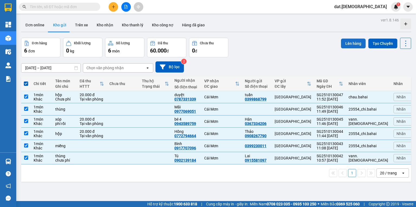
click at [350, 46] on button "Lên hàng" at bounding box center [353, 43] width 25 height 10
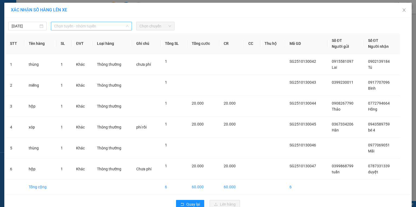
click at [112, 26] on span "Chọn tuyến - nhóm tuyến" at bounding box center [91, 26] width 75 height 8
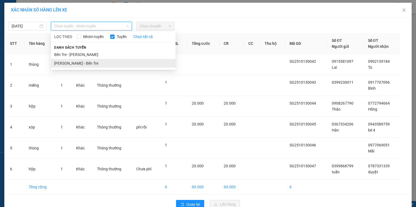
click at [95, 63] on li "Hồ Chí Minh - Bến Tre" at bounding box center [113, 63] width 125 height 9
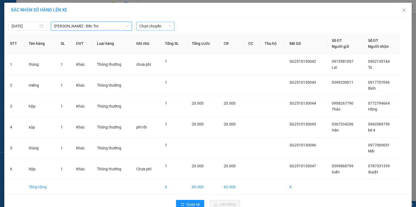
click at [153, 28] on span "Chọn chuyến" at bounding box center [156, 26] width 32 height 8
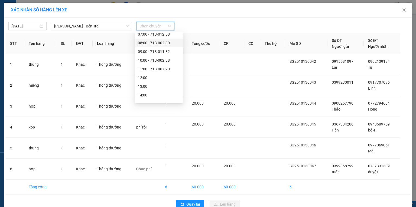
scroll to position [61, 0]
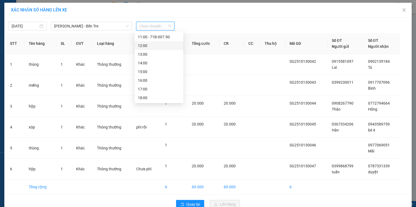
click at [153, 46] on div "12:00" at bounding box center [159, 46] width 42 height 6
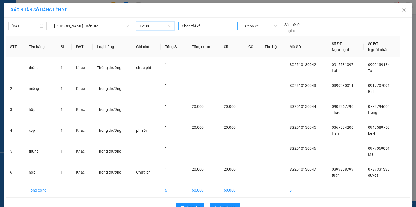
click at [194, 25] on div at bounding box center [208, 26] width 56 height 7
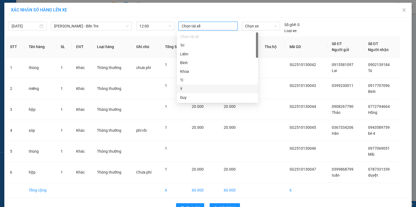
click at [187, 88] on div "Ý" at bounding box center [217, 89] width 75 height 6
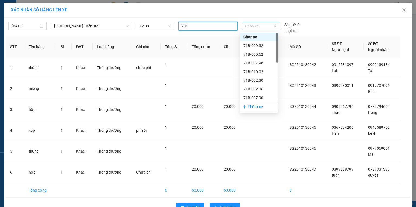
click at [249, 25] on span "Chọn xe" at bounding box center [260, 26] width 31 height 8
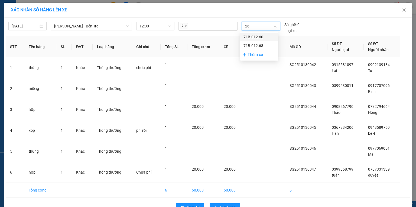
type input "260"
click at [259, 37] on div "71B-012.60" at bounding box center [259, 37] width 31 height 6
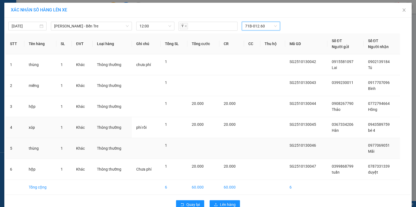
scroll to position [12, 0]
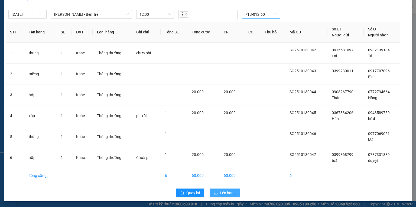
click at [227, 190] on span "Lên hàng" at bounding box center [228, 193] width 16 height 6
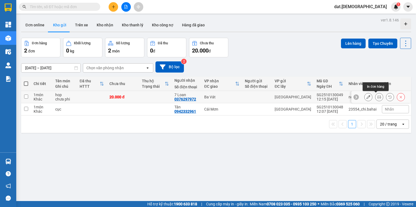
click at [378, 97] on icon at bounding box center [380, 97] width 4 height 4
click at [365, 96] on button at bounding box center [369, 96] width 8 height 9
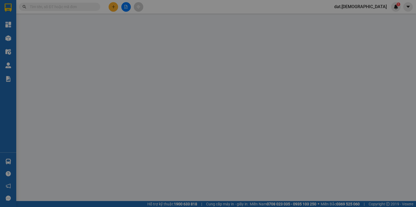
type input "0376297972"
type input "7 Loan"
type input "0"
type input "20.000"
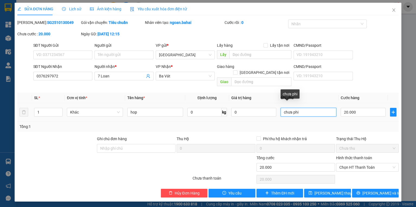
click at [301, 108] on input "chưa phi" at bounding box center [309, 112] width 56 height 9
type input "c"
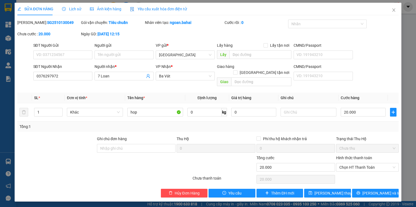
click at [359, 155] on div "Hình thức thanh toán" at bounding box center [367, 159] width 63 height 8
click at [352, 155] on div "Hình thức thanh toán" at bounding box center [367, 159] width 63 height 8
click at [360, 163] on span "Chọn HT Thanh Toán" at bounding box center [368, 167] width 56 height 8
click at [351, 173] on div "Tại văn phòng" at bounding box center [368, 172] width 56 height 6
type input "0"
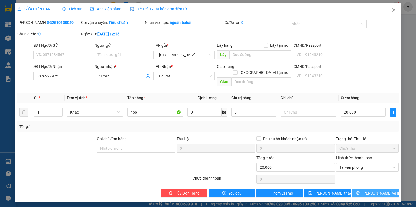
click at [372, 190] on span "Lưu và In" at bounding box center [382, 193] width 38 height 6
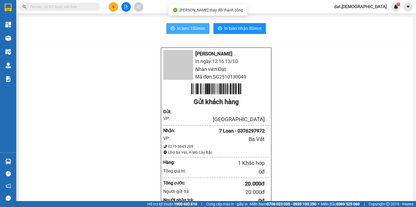
drag, startPoint x: 187, startPoint y: 26, endPoint x: 201, endPoint y: 36, distance: 17.7
click at [187, 26] on span "In tem 100mm" at bounding box center [191, 28] width 28 height 7
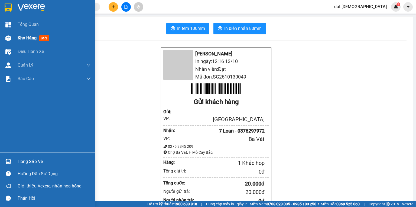
click at [22, 38] on span "Kho hàng" at bounding box center [27, 37] width 19 height 5
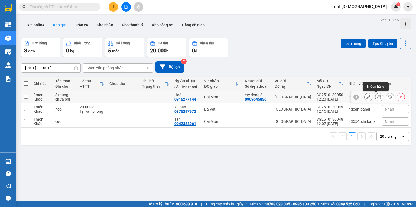
click at [378, 97] on icon at bounding box center [380, 97] width 4 height 4
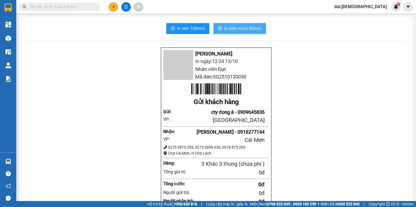
drag, startPoint x: 240, startPoint y: 28, endPoint x: 288, endPoint y: 61, distance: 57.6
click at [240, 28] on span "In biên nhận 80mm" at bounding box center [242, 28] width 37 height 7
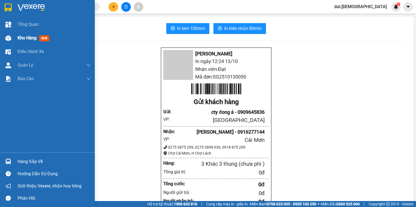
click at [48, 37] on span "mới" at bounding box center [44, 38] width 10 height 6
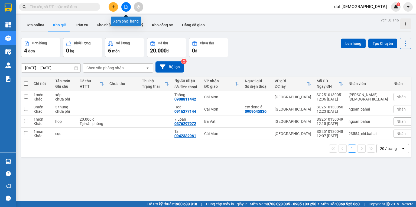
click at [127, 4] on button at bounding box center [125, 6] width 9 height 9
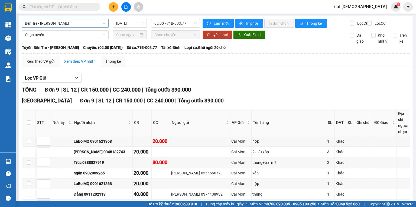
click at [102, 22] on span "Bến Tre - Hồ Chí Minh" at bounding box center [65, 23] width 81 height 8
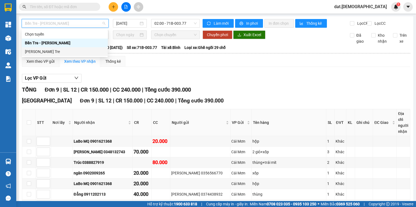
click at [64, 52] on div "Hồ Chí Minh - Bến Tre" at bounding box center [65, 52] width 80 height 6
type input "13/10/2025"
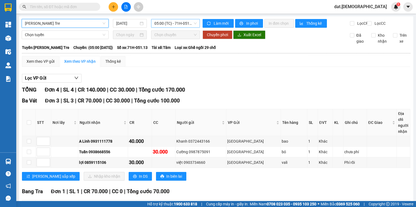
click at [193, 23] on span "05:00 (TC) - 71H-051.13" at bounding box center [176, 23] width 43 height 8
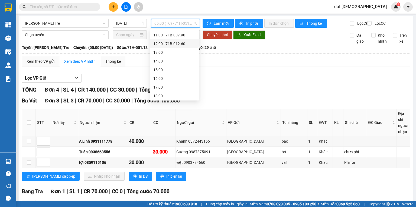
scroll to position [61, 0]
click at [174, 42] on div "12:00 - 71B-012.60" at bounding box center [174, 43] width 42 height 6
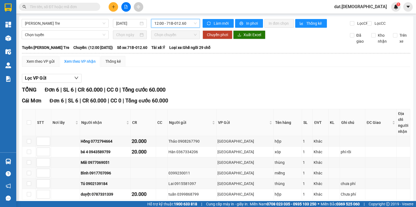
scroll to position [30, 0]
click at [50, 36] on span "Chọn tuyến" at bounding box center [65, 35] width 81 height 8
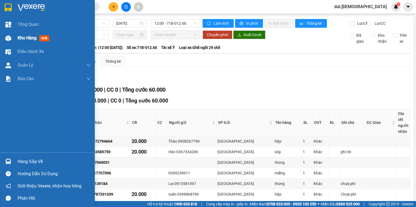
click at [44, 38] on span "mới" at bounding box center [44, 38] width 10 height 6
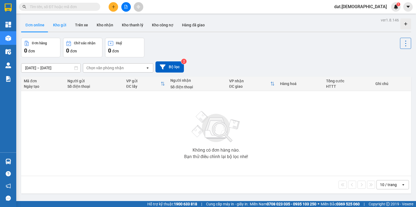
click at [60, 24] on button "Kho gửi" at bounding box center [60, 24] width 22 height 13
type input "[DATE] – [DATE]"
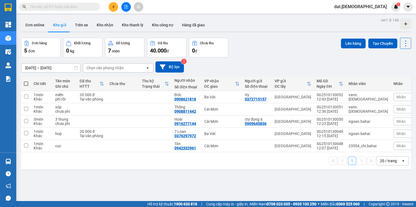
click at [25, 85] on span at bounding box center [26, 83] width 4 height 4
click at [26, 81] on input "checkbox" at bounding box center [26, 81] width 0 height 0
checkbox input "true"
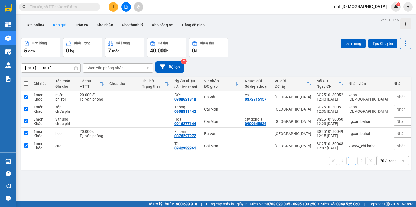
checkbox input "true"
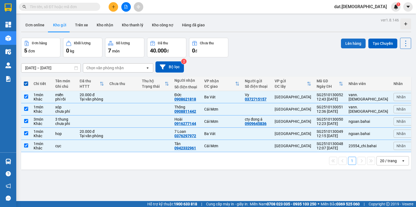
click at [353, 42] on button "Lên hàng" at bounding box center [353, 43] width 25 height 10
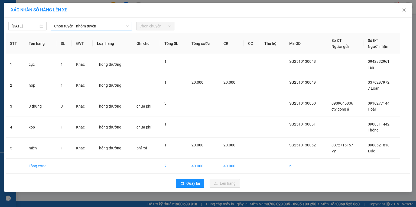
click at [104, 24] on span "Chọn tuyến - nhóm tuyến" at bounding box center [91, 26] width 75 height 8
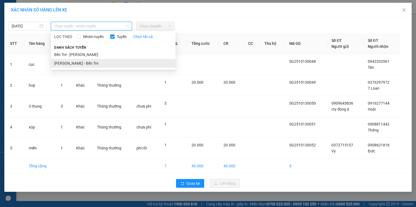
click at [90, 59] on li "Hồ Chí Minh - Bến Tre" at bounding box center [113, 63] width 125 height 9
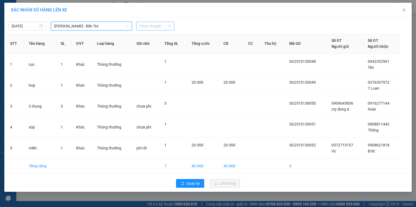
click at [160, 25] on span "Chọn chuyến" at bounding box center [156, 26] width 32 height 8
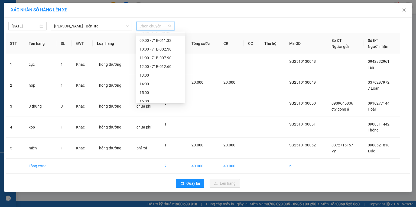
scroll to position [61, 0]
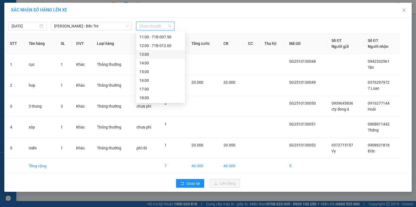
click at [155, 53] on div "13:00" at bounding box center [161, 54] width 42 height 6
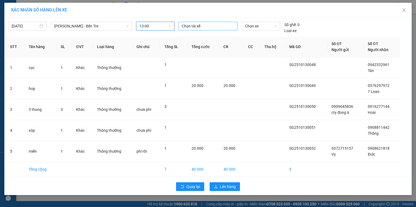
click at [186, 25] on div at bounding box center [208, 26] width 56 height 7
type input "nhut"
click at [185, 35] on div "Nhựt" at bounding box center [219, 37] width 75 height 6
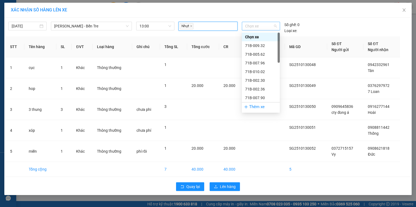
click at [254, 24] on span "Chọn xe" at bounding box center [260, 26] width 31 height 8
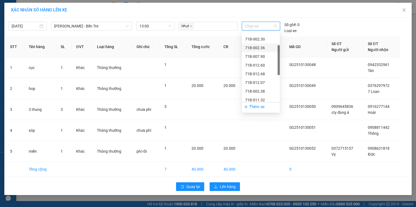
scroll to position [0, 0]
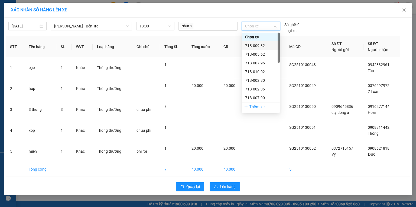
click at [259, 45] on div "71B-009.32" at bounding box center [260, 46] width 31 height 6
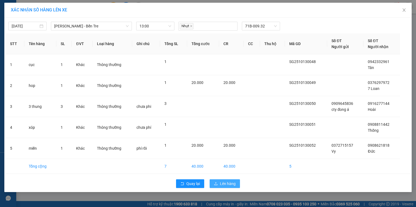
click at [231, 184] on span "Lên hàng" at bounding box center [228, 183] width 16 height 6
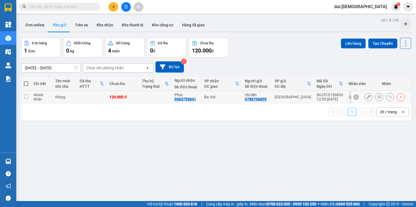
click at [146, 97] on td at bounding box center [155, 97] width 33 height 12
checkbox input "true"
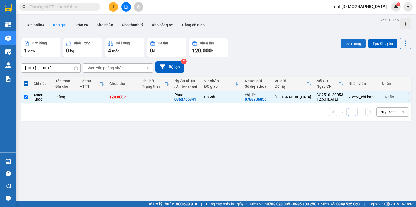
click at [344, 44] on button "Lên hàng" at bounding box center [353, 43] width 25 height 10
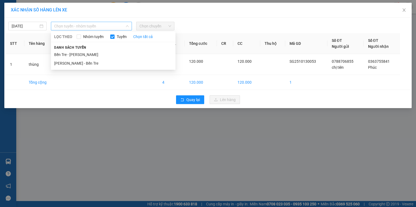
click at [116, 25] on span "Chọn tuyến - nhóm tuyến" at bounding box center [91, 26] width 75 height 8
click at [93, 63] on li "Hồ Chí Minh - Bến Tre" at bounding box center [113, 63] width 125 height 9
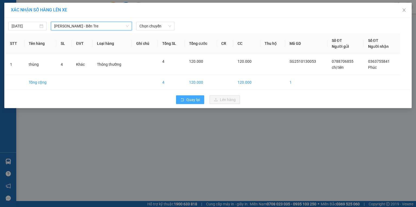
click at [198, 99] on span "Quay lại" at bounding box center [194, 100] width 14 height 6
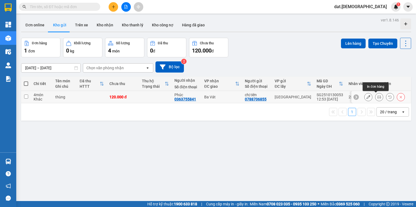
click at [378, 98] on icon at bounding box center [380, 97] width 4 height 4
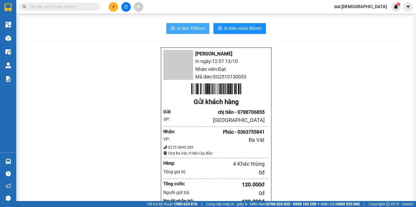
click at [197, 24] on button "In tem 100mm" at bounding box center [187, 28] width 43 height 11
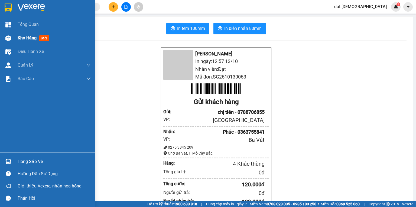
click at [46, 37] on span "mới" at bounding box center [44, 38] width 10 height 6
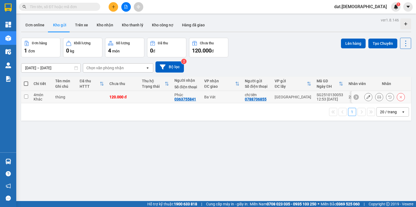
click at [130, 97] on div "120.000 đ" at bounding box center [123, 97] width 27 height 4
checkbox input "true"
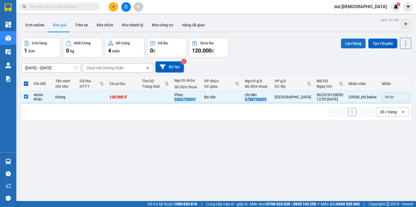
click at [354, 45] on button "Lên hàng" at bounding box center [353, 43] width 25 height 10
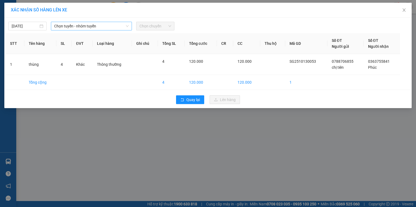
click at [106, 27] on span "Chọn tuyến - nhóm tuyến" at bounding box center [91, 26] width 75 height 8
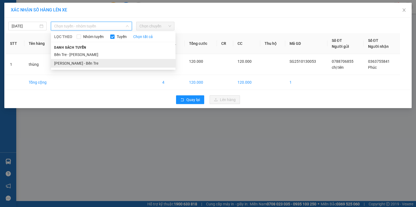
click at [90, 63] on li "Hồ Chí Minh - Bến Tre" at bounding box center [113, 63] width 125 height 9
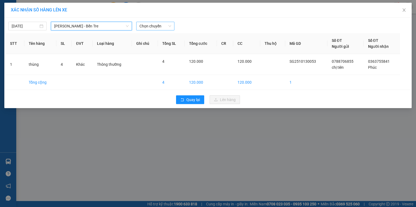
click at [153, 27] on span "Chọn chuyến" at bounding box center [156, 26] width 32 height 8
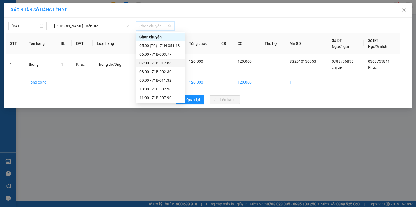
scroll to position [43, 0]
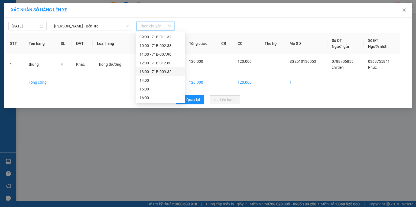
click at [153, 70] on div "13:00 - 71B-009.32" at bounding box center [161, 72] width 42 height 6
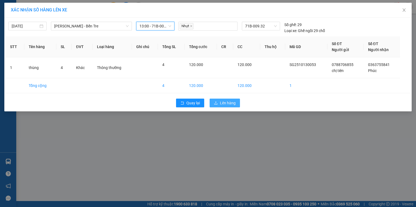
click at [224, 103] on span "Lên hàng" at bounding box center [228, 103] width 16 height 6
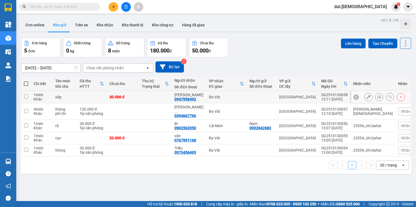
click at [378, 96] on icon at bounding box center [380, 97] width 4 height 4
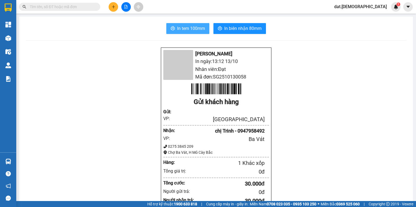
click at [190, 29] on span "In tem 100mm" at bounding box center [191, 28] width 28 height 7
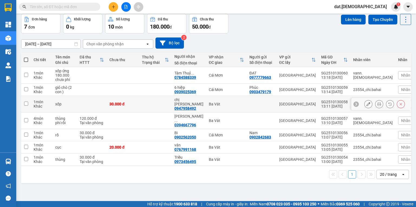
scroll to position [25, 0]
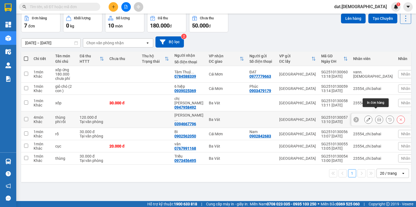
click at [378, 117] on icon at bounding box center [380, 119] width 4 height 4
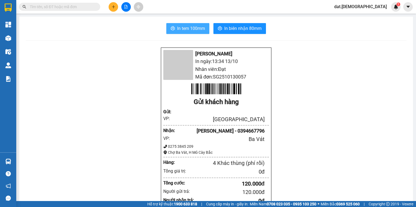
click at [185, 28] on span "In tem 100mm" at bounding box center [191, 28] width 28 height 7
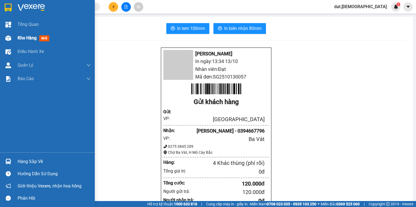
click at [43, 37] on span "mới" at bounding box center [44, 38] width 10 height 6
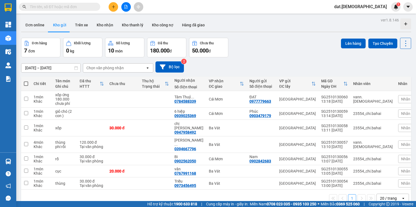
click at [26, 83] on span at bounding box center [26, 83] width 4 height 4
click at [26, 81] on input "checkbox" at bounding box center [26, 81] width 0 height 0
checkbox input "true"
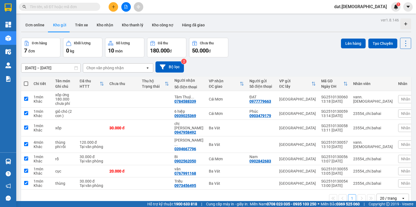
checkbox input "true"
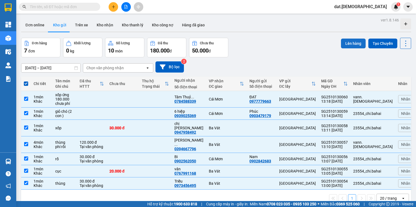
click at [348, 40] on button "Lên hàng" at bounding box center [353, 43] width 25 height 10
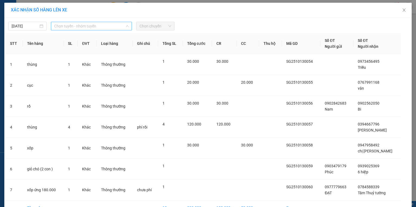
click at [110, 26] on span "Chọn tuyến - nhóm tuyến" at bounding box center [91, 26] width 75 height 8
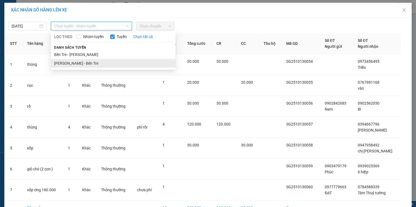
click at [81, 65] on li "Hồ Chí Minh - Bến Tre" at bounding box center [113, 63] width 125 height 9
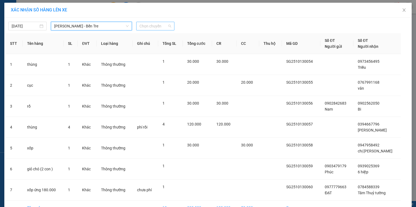
click at [155, 24] on span "Chọn chuyến" at bounding box center [156, 26] width 32 height 8
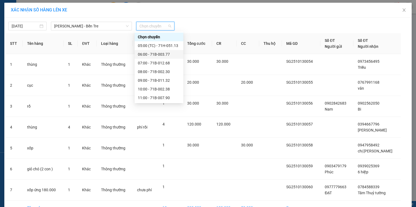
scroll to position [61, 0]
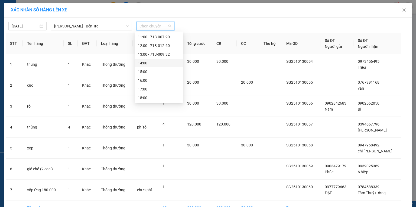
click at [150, 63] on div "14:00" at bounding box center [159, 63] width 42 height 6
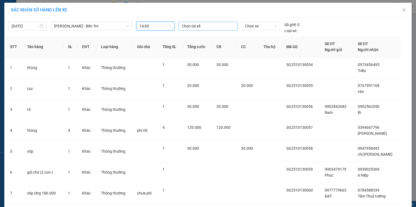
click at [187, 26] on div at bounding box center [208, 26] width 56 height 7
type input "thanh"
click at [186, 36] on div "[PERSON_NAME]" at bounding box center [217, 37] width 75 height 6
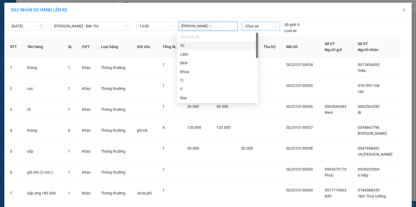
click at [253, 24] on span "Chọn xe" at bounding box center [260, 26] width 31 height 8
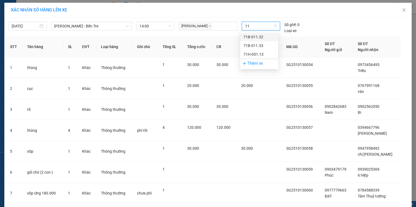
type input "113"
click at [253, 53] on div "71H-051.13" at bounding box center [259, 54] width 31 height 6
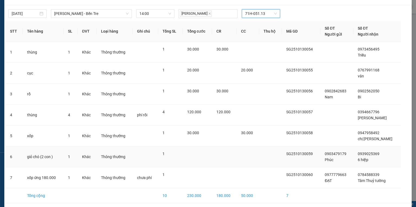
scroll to position [33, 0]
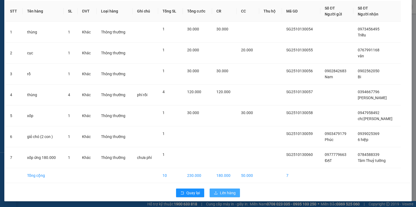
click at [226, 190] on span "Lên hàng" at bounding box center [228, 193] width 16 height 6
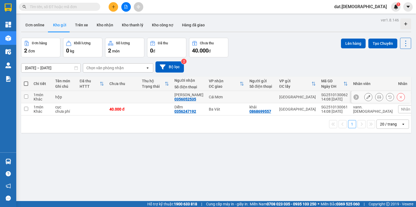
click at [127, 93] on td at bounding box center [123, 97] width 33 height 12
checkbox input "true"
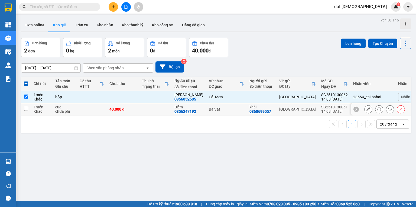
click at [130, 108] on div "40.000 đ" at bounding box center [123, 109] width 27 height 4
checkbox input "true"
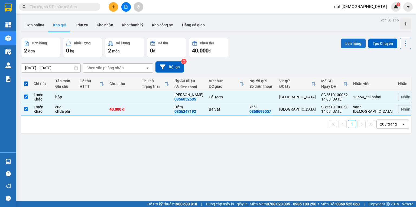
click at [347, 43] on button "Lên hàng" at bounding box center [353, 43] width 25 height 10
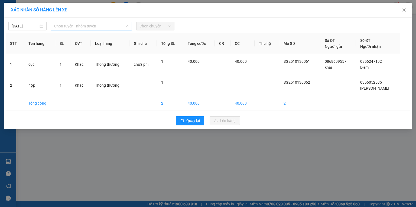
click at [102, 27] on span "Chọn tuyến - nhóm tuyến" at bounding box center [91, 26] width 75 height 8
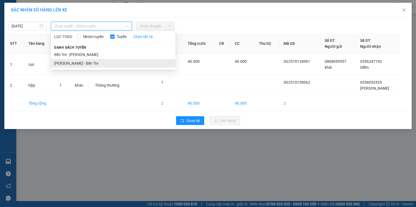
click at [90, 65] on li "Hồ Chí Minh - Bến Tre" at bounding box center [113, 63] width 125 height 9
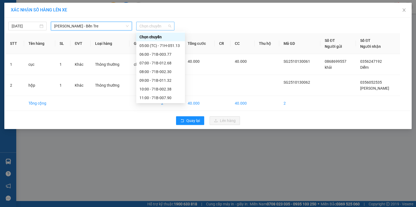
click at [168, 27] on span "Chọn chuyến" at bounding box center [156, 26] width 32 height 8
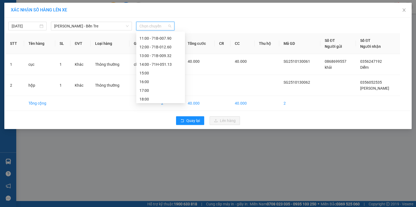
scroll to position [61, 0]
click at [162, 63] on div "14:00 - 71H-051.13" at bounding box center [161, 63] width 42 height 6
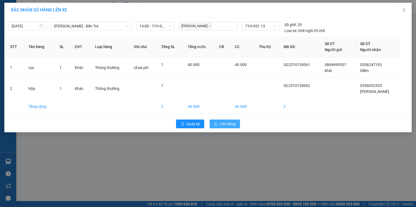
click at [224, 121] on span "Lên hàng" at bounding box center [228, 124] width 16 height 6
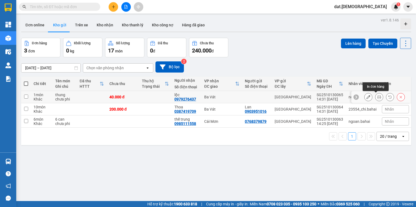
click at [378, 97] on icon at bounding box center [380, 97] width 4 height 4
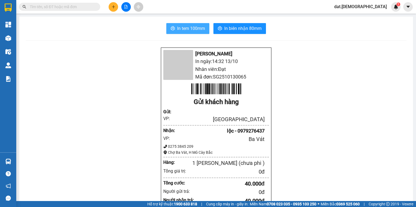
click at [195, 33] on button "In tem 100mm" at bounding box center [187, 28] width 43 height 11
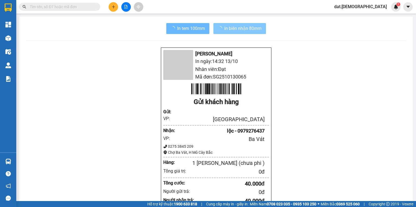
click at [235, 31] on span "In biên nhận 80mm" at bounding box center [242, 28] width 37 height 7
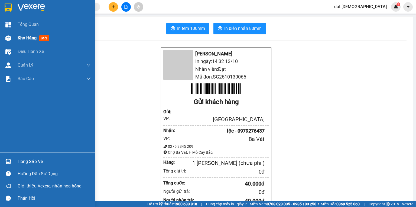
click at [40, 38] on span "mới" at bounding box center [44, 38] width 10 height 6
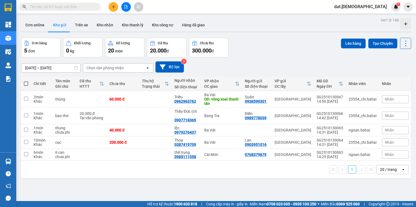
click at [24, 82] on span at bounding box center [26, 83] width 4 height 4
click at [26, 81] on input "checkbox" at bounding box center [26, 81] width 0 height 0
checkbox input "true"
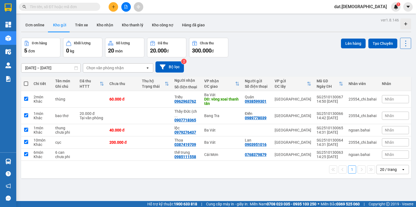
checkbox input "true"
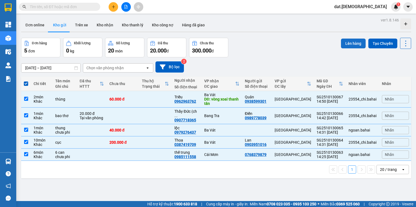
click at [352, 43] on button "Lên hàng" at bounding box center [353, 43] width 25 height 10
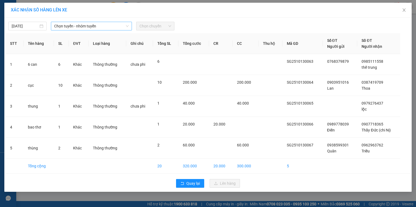
click at [115, 26] on span "Chọn tuyến - nhóm tuyến" at bounding box center [91, 26] width 75 height 8
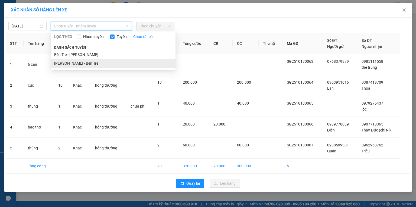
click at [84, 64] on li "Hồ Chí Minh - Bến Tre" at bounding box center [113, 63] width 125 height 9
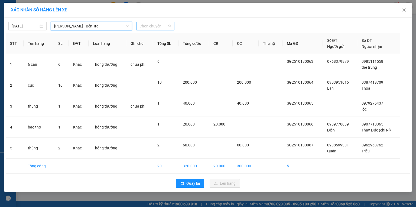
click at [160, 27] on span "Chọn chuyến" at bounding box center [156, 26] width 32 height 8
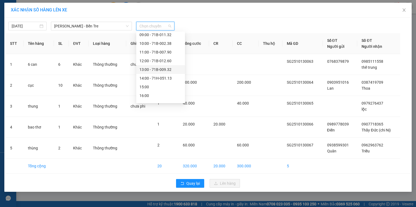
scroll to position [61, 0]
click at [158, 71] on div "15:00" at bounding box center [161, 72] width 42 height 6
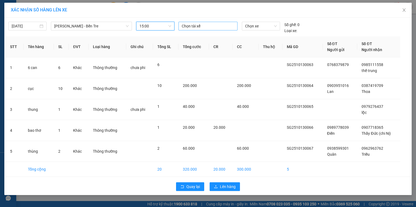
click at [210, 27] on div at bounding box center [208, 26] width 56 height 7
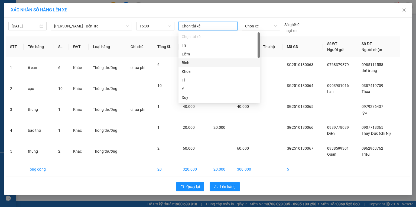
scroll to position [87, 0]
click at [215, 28] on div at bounding box center [208, 26] width 56 height 7
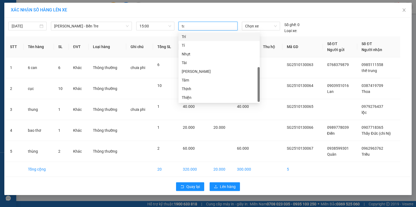
scroll to position [0, 0]
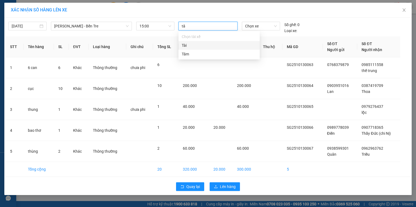
type input "tâm"
click at [201, 38] on div "Tâm" at bounding box center [219, 37] width 75 height 6
click at [266, 28] on span "Chọn xe" at bounding box center [260, 26] width 31 height 8
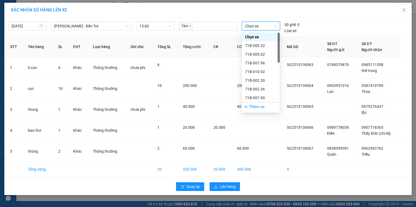
click at [266, 27] on span "Chọn xe" at bounding box center [260, 26] width 31 height 8
type input "377"
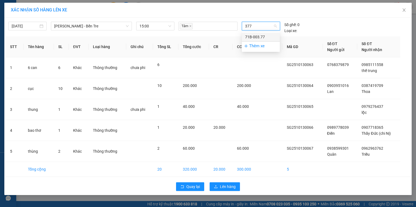
click at [258, 38] on div "71B-003.77" at bounding box center [260, 37] width 31 height 6
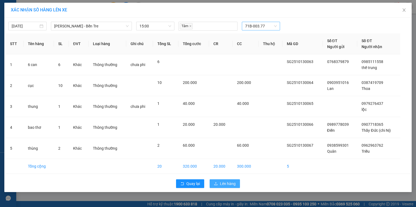
click at [228, 183] on span "Lên hàng" at bounding box center [228, 183] width 16 height 6
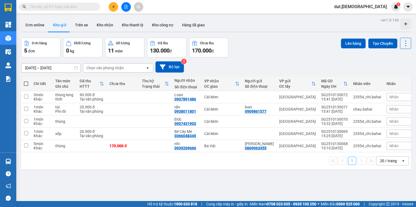
click at [25, 82] on span at bounding box center [26, 83] width 4 height 4
click at [26, 81] on input "checkbox" at bounding box center [26, 81] width 0 height 0
checkbox input "true"
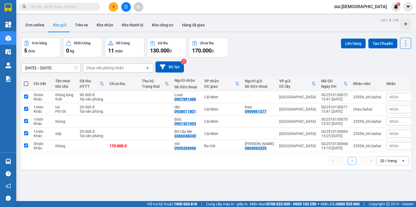
checkbox input "true"
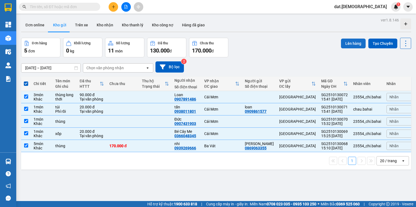
click at [353, 43] on button "Lên hàng" at bounding box center [353, 43] width 25 height 10
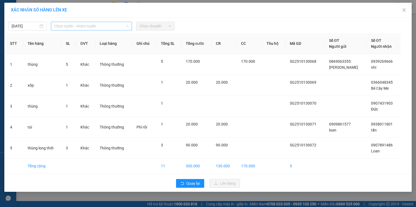
click at [100, 24] on span "Chọn tuyến - nhóm tuyến" at bounding box center [91, 26] width 75 height 8
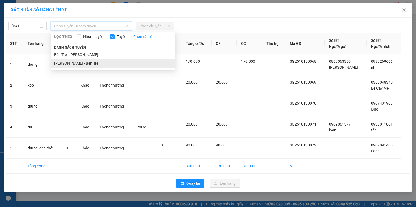
click at [89, 63] on li "[PERSON_NAME] - Bến Tre" at bounding box center [113, 63] width 125 height 9
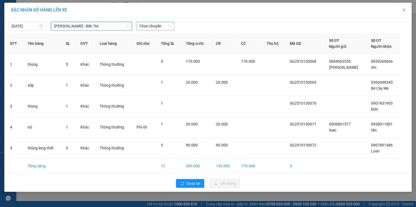
click at [163, 24] on span "Chọn chuyến" at bounding box center [156, 26] width 32 height 8
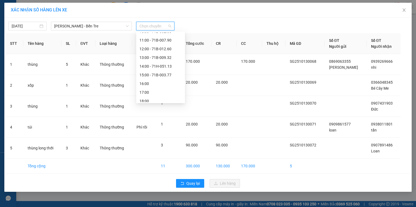
scroll to position [61, 0]
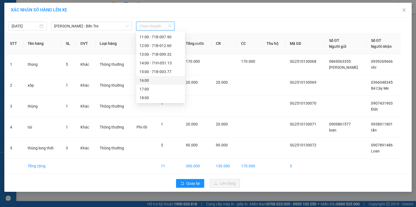
click at [154, 79] on div "16:00" at bounding box center [161, 80] width 42 height 6
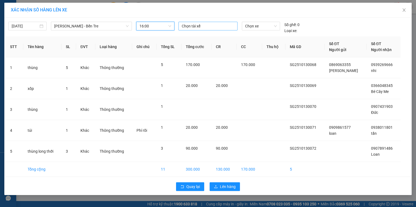
click at [196, 25] on div at bounding box center [208, 26] width 56 height 7
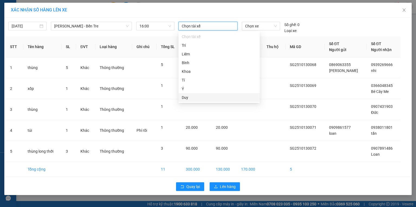
click at [188, 98] on div "Duy" at bounding box center [219, 97] width 75 height 6
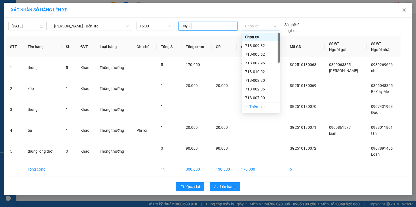
click at [260, 25] on span "Chọn xe" at bounding box center [260, 26] width 31 height 8
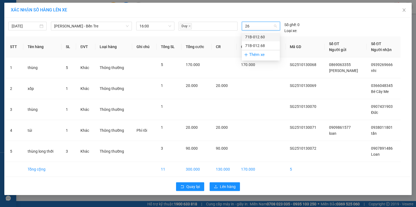
type input "268"
click at [256, 37] on div "71B-012.68" at bounding box center [260, 37] width 31 height 6
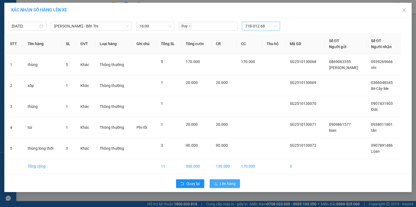
click at [232, 182] on span "Lên hàng" at bounding box center [228, 183] width 16 height 6
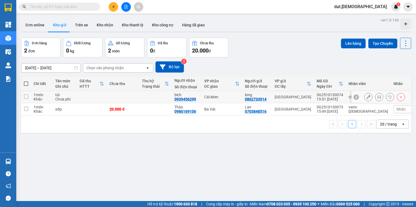
click at [172, 97] on td at bounding box center [155, 97] width 33 height 12
checkbox input "true"
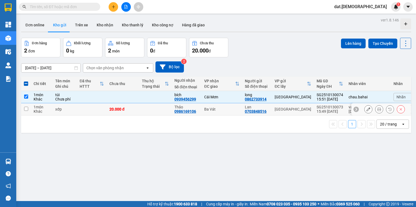
click at [172, 110] on td at bounding box center [155, 109] width 33 height 12
checkbox input "true"
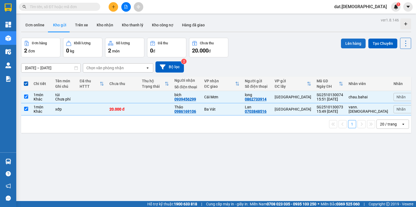
click at [352, 43] on button "Lên hàng" at bounding box center [353, 43] width 25 height 10
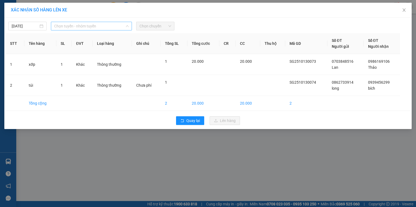
click at [112, 25] on span "Chọn tuyến - nhóm tuyến" at bounding box center [91, 26] width 75 height 8
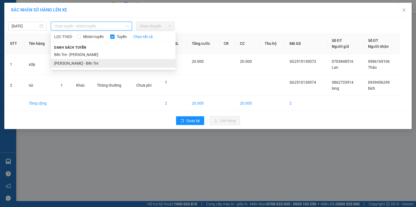
click at [100, 64] on li "Hồ Chí Minh - Bến Tre" at bounding box center [113, 63] width 125 height 9
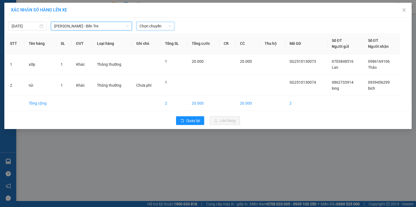
click at [163, 23] on span "Chọn chuyến" at bounding box center [156, 26] width 32 height 8
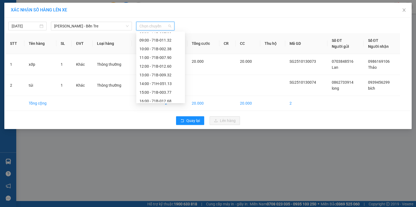
scroll to position [61, 0]
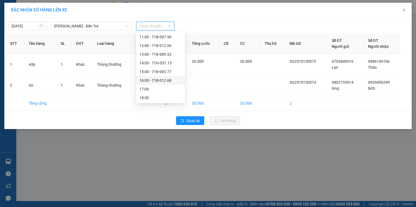
click at [150, 82] on div "16:00 - 71B-012.68" at bounding box center [161, 80] width 42 height 6
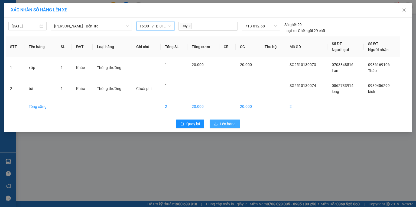
click at [232, 125] on span "Lên hàng" at bounding box center [228, 124] width 16 height 6
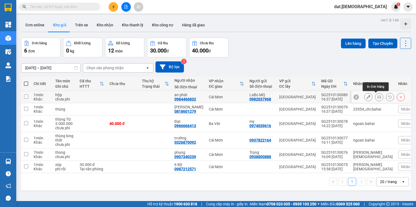
click at [376, 94] on button at bounding box center [380, 96] width 8 height 9
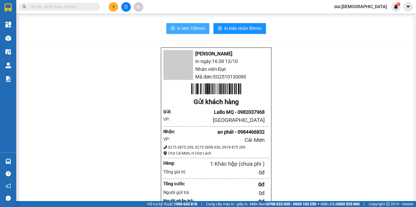
click at [179, 27] on span "In tem 100mm" at bounding box center [191, 28] width 28 height 7
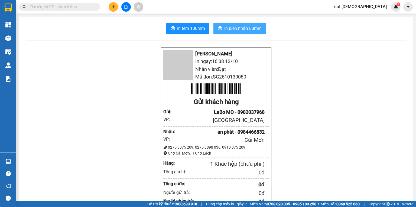
click at [226, 28] on span "In biên nhận 80mm" at bounding box center [242, 28] width 37 height 7
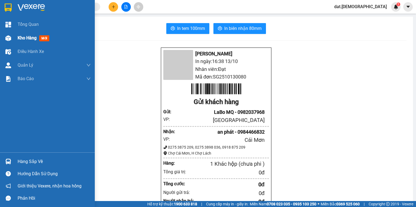
click at [42, 38] on span "mới" at bounding box center [44, 38] width 10 height 6
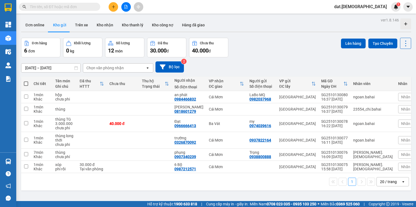
click at [146, 66] on icon "open" at bounding box center [148, 68] width 4 height 4
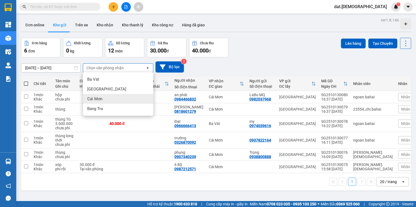
click at [110, 99] on div "Cái Mơn" at bounding box center [118, 99] width 70 height 10
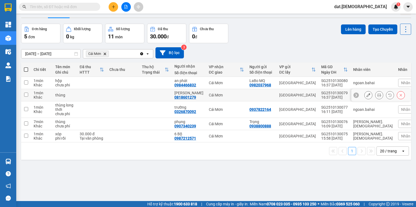
scroll to position [22, 0]
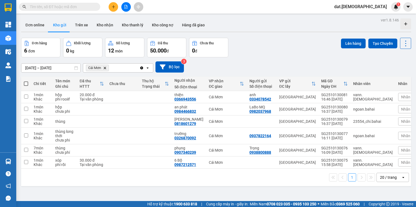
click at [26, 84] on span at bounding box center [26, 83] width 4 height 4
click at [26, 81] on input "checkbox" at bounding box center [26, 81] width 0 height 0
checkbox input "true"
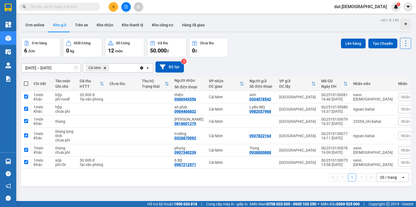
checkbox input "true"
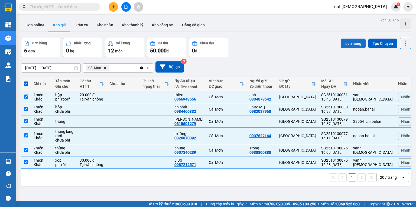
click at [345, 40] on button "Lên hàng" at bounding box center [353, 43] width 25 height 10
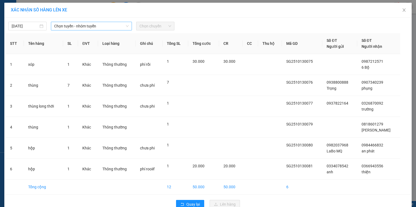
click at [110, 25] on span "Chọn tuyến - nhóm tuyến" at bounding box center [91, 26] width 75 height 8
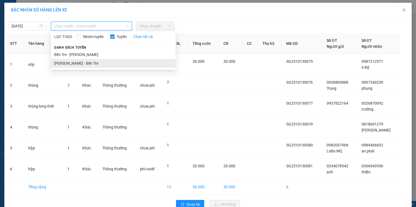
click at [82, 64] on li "Hồ Chí Minh - Bến Tre" at bounding box center [113, 63] width 125 height 9
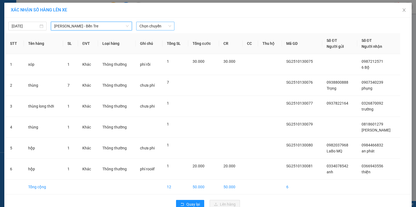
click at [162, 25] on span "Chọn chuyến" at bounding box center [156, 26] width 32 height 8
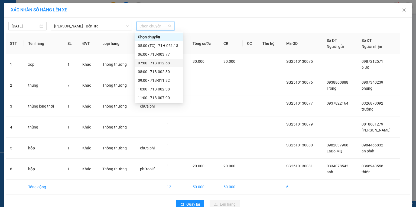
scroll to position [61, 0]
click at [152, 89] on div "17:00" at bounding box center [159, 89] width 42 height 6
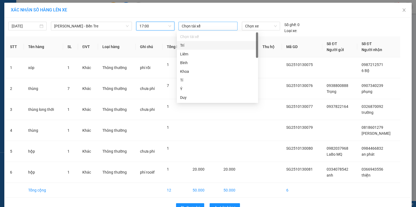
click at [193, 23] on div at bounding box center [208, 26] width 56 height 7
type input "nh"
click at [187, 44] on div "Nhân" at bounding box center [217, 45] width 75 height 6
click at [256, 26] on span "Chọn xe" at bounding box center [260, 26] width 31 height 8
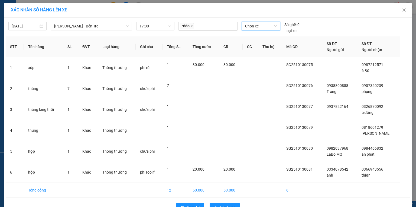
click at [250, 26] on span "Chọn xe" at bounding box center [260, 26] width 31 height 8
type input "230"
click at [250, 36] on div "71B-002.30" at bounding box center [259, 37] width 31 height 6
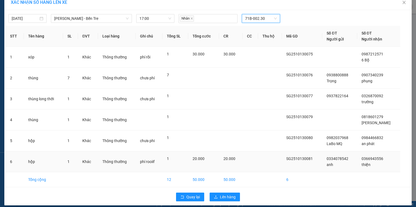
scroll to position [12, 0]
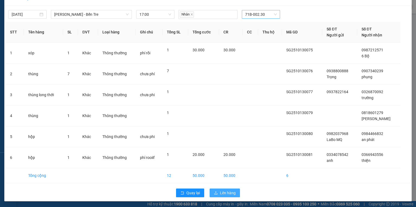
click at [226, 192] on span "Lên hàng" at bounding box center [228, 193] width 16 height 6
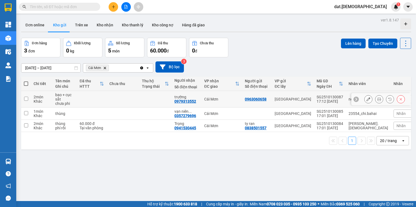
click at [378, 98] on button at bounding box center [380, 98] width 8 height 9
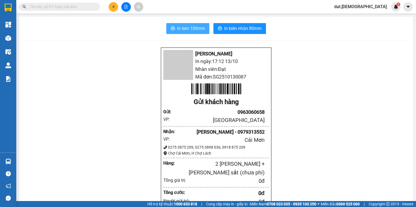
click at [185, 33] on button "In tem 100mm" at bounding box center [187, 28] width 43 height 11
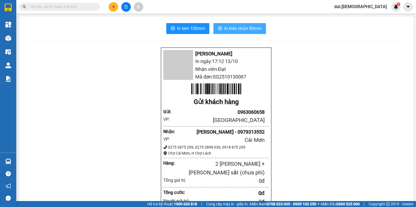
click at [234, 26] on span "In biên nhận 80mm" at bounding box center [242, 28] width 37 height 7
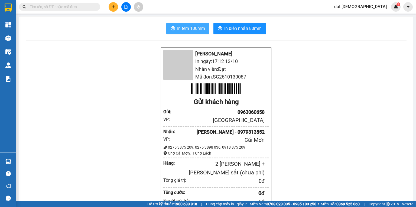
click at [192, 26] on span "In tem 100mm" at bounding box center [191, 28] width 28 height 7
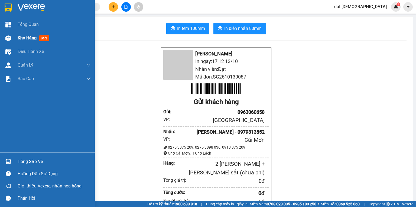
click at [44, 38] on span "mới" at bounding box center [44, 38] width 10 height 6
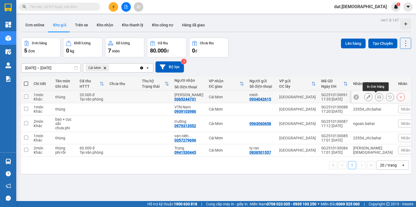
click at [378, 95] on icon at bounding box center [380, 97] width 4 height 4
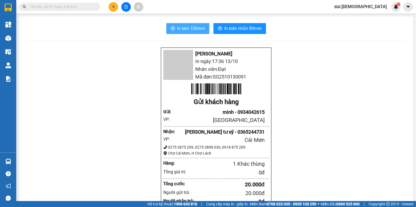
drag, startPoint x: 191, startPoint y: 28, endPoint x: 192, endPoint y: 24, distance: 3.8
click at [191, 28] on span "In tem 100mm" at bounding box center [191, 28] width 28 height 7
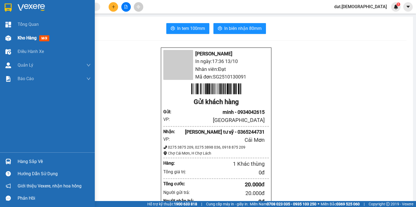
click at [46, 38] on span "mới" at bounding box center [44, 38] width 10 height 6
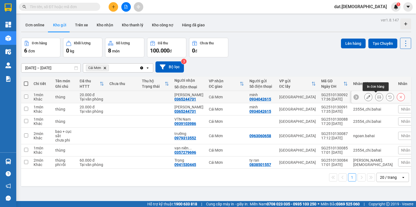
click at [376, 96] on button at bounding box center [380, 96] width 8 height 9
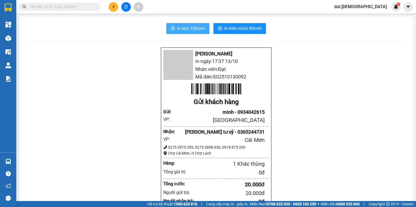
click at [185, 29] on span "In tem 100mm" at bounding box center [191, 28] width 28 height 7
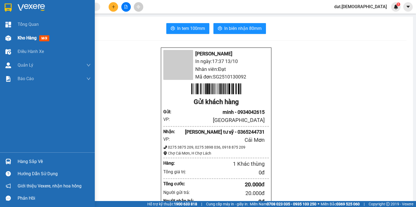
click at [45, 36] on span "mới" at bounding box center [44, 38] width 10 height 6
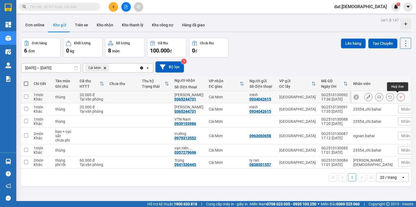
click at [399, 96] on icon at bounding box center [401, 97] width 4 height 4
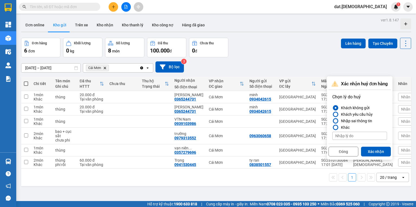
click at [358, 121] on div "Nhập sai thông tin" at bounding box center [355, 120] width 33 height 7
click at [333, 121] on input "Nhập sai thông tin" at bounding box center [333, 121] width 0 height 0
click at [370, 149] on button "Xác nhận" at bounding box center [376, 151] width 30 height 10
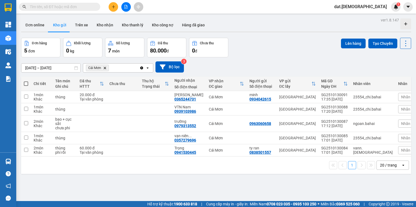
click at [26, 83] on span at bounding box center [26, 83] width 4 height 4
click at [26, 81] on input "checkbox" at bounding box center [26, 81] width 0 height 0
checkbox input "true"
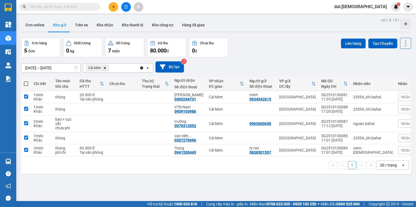
checkbox input "true"
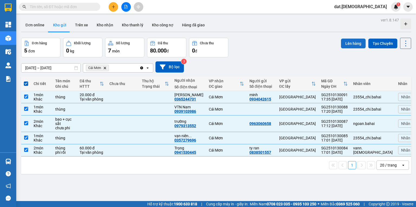
click at [350, 44] on button "Lên hàng" at bounding box center [353, 43] width 25 height 10
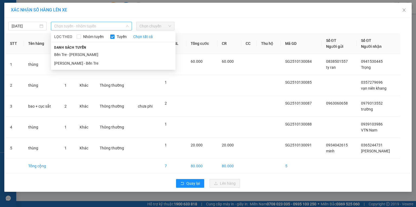
click at [100, 24] on span "Chọn tuyến - nhóm tuyến" at bounding box center [91, 26] width 75 height 8
click at [92, 65] on li "[PERSON_NAME] - Bến Tre" at bounding box center [113, 63] width 125 height 9
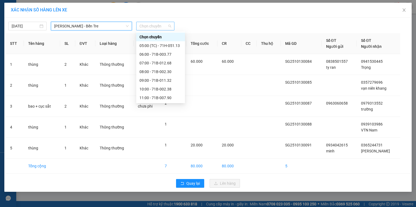
click at [171, 26] on span "Chọn chuyến" at bounding box center [156, 26] width 32 height 8
click at [144, 100] on div "18:00" at bounding box center [161, 98] width 42 height 6
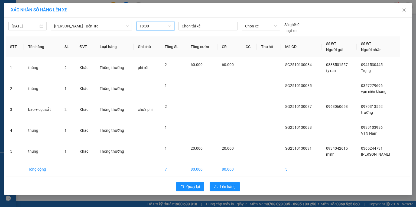
click at [195, 21] on div "[DATE] [PERSON_NAME] - Bến Tre LỌC THEO Nhóm tuyến Tuyến Chọn tất cả Danh sách …" at bounding box center [208, 26] width 405 height 15
click at [195, 24] on div at bounding box center [208, 26] width 56 height 7
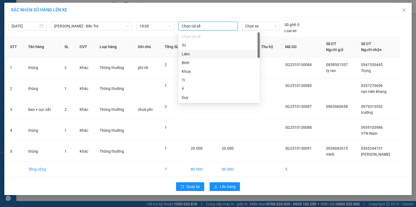
click at [189, 52] on div "Liêm" at bounding box center [219, 54] width 75 height 6
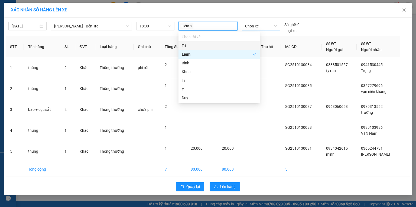
click at [262, 24] on span "Chọn xe" at bounding box center [260, 26] width 31 height 8
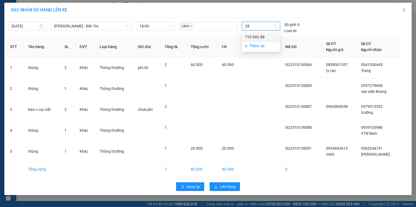
type input "288"
click at [259, 37] on div "71E-002.88" at bounding box center [260, 37] width 31 height 6
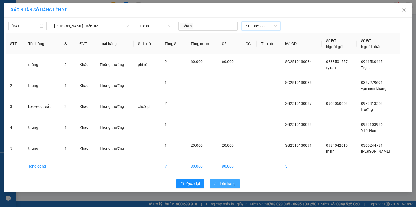
click at [229, 181] on span "Lên hàng" at bounding box center [228, 183] width 16 height 6
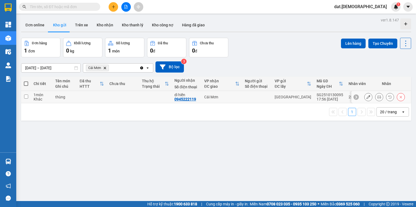
click at [120, 100] on td at bounding box center [123, 97] width 33 height 12
checkbox input "true"
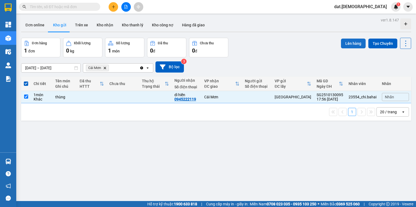
click at [354, 44] on button "Lên hàng" at bounding box center [353, 43] width 25 height 10
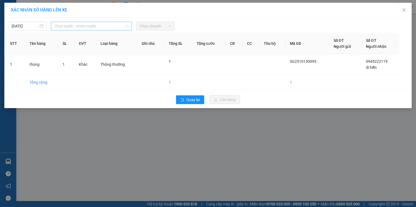
click at [100, 26] on span "Chọn tuyến - nhóm tuyến" at bounding box center [91, 26] width 75 height 8
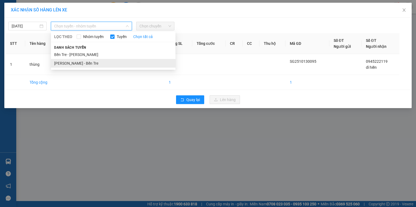
click at [83, 62] on li "[PERSON_NAME] - Bến Tre" at bounding box center [113, 63] width 125 height 9
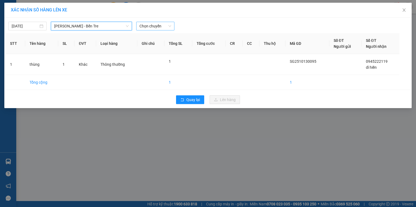
click at [166, 24] on span "Chọn chuyến" at bounding box center [156, 26] width 32 height 8
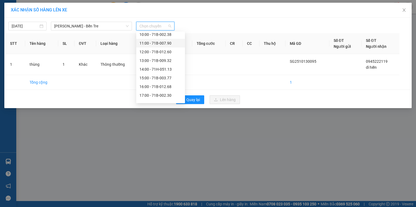
scroll to position [61, 0]
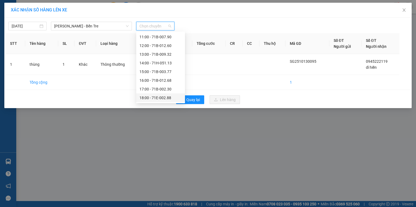
click at [157, 96] on div "18:00 - 71E-002.88" at bounding box center [161, 98] width 42 height 6
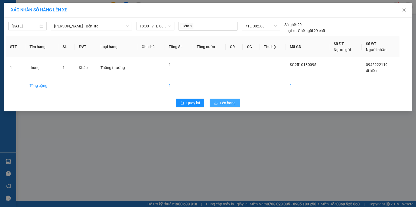
click at [228, 104] on span "Lên hàng" at bounding box center [228, 103] width 16 height 6
